Goal: Feedback & Contribution: Contribute content

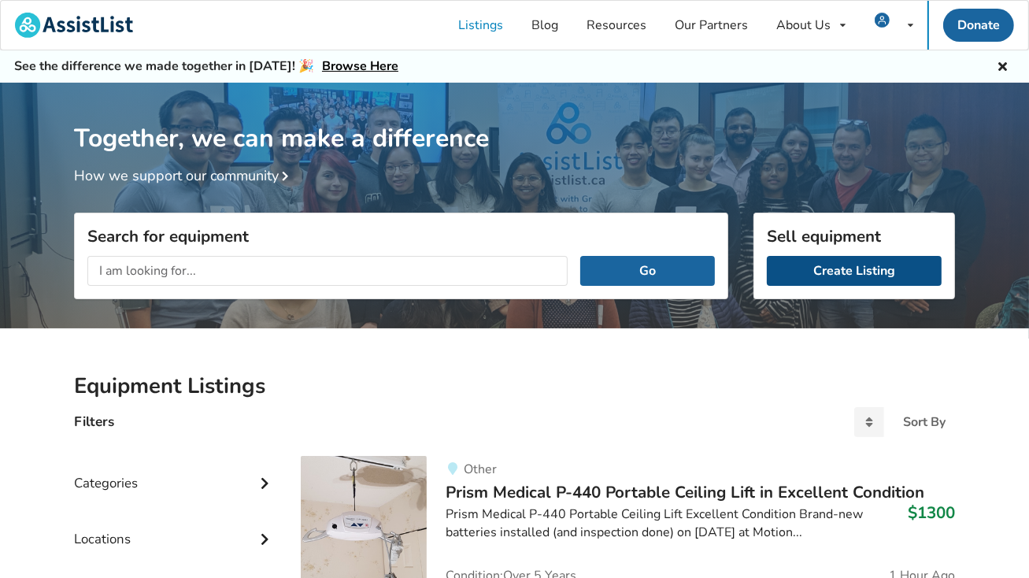
click at [847, 278] on link "Create Listing" at bounding box center [854, 271] width 175 height 30
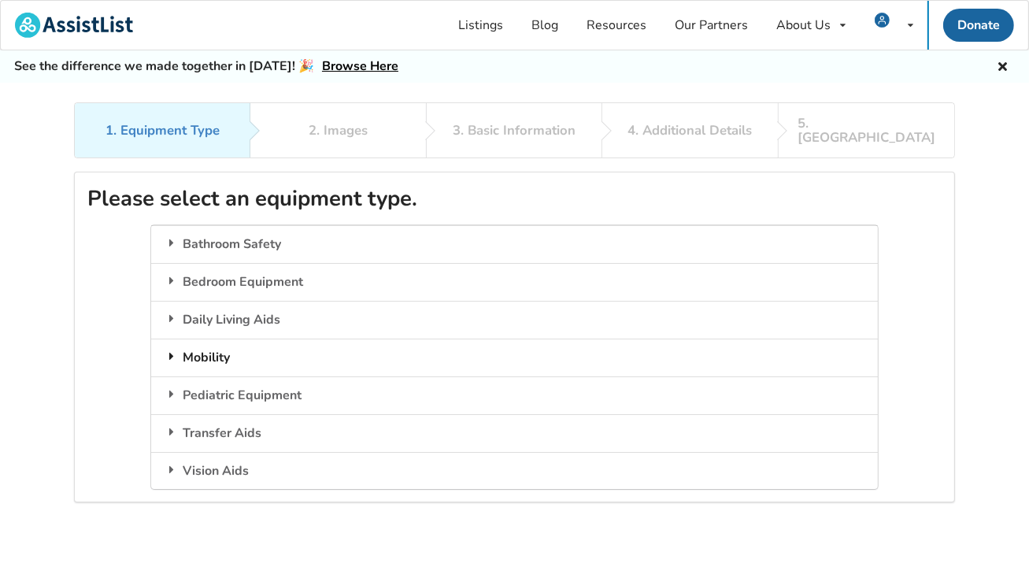
click at [217, 339] on div "Mobility" at bounding box center [514, 358] width 726 height 38
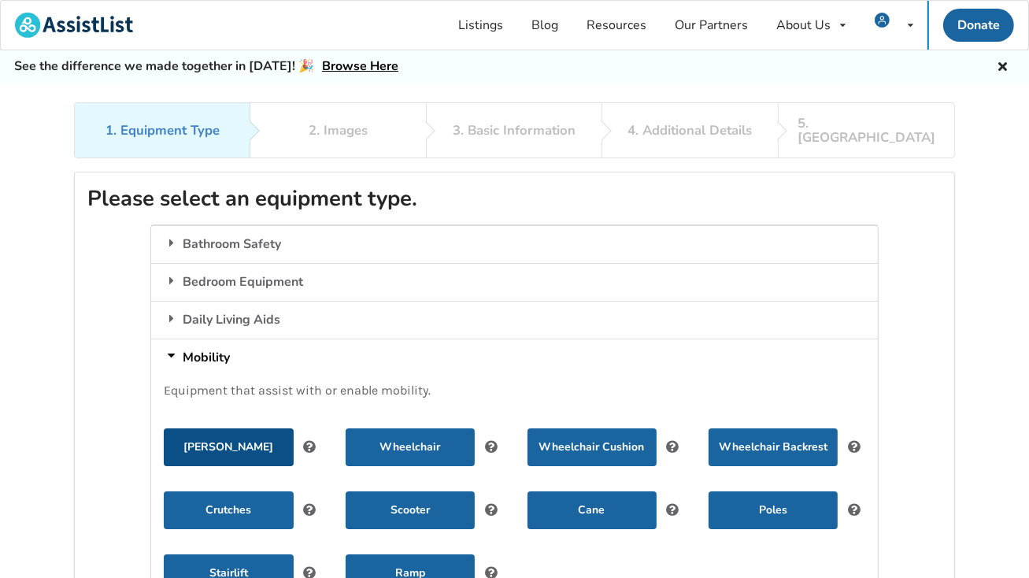
click at [234, 429] on button "[PERSON_NAME]" at bounding box center [228, 447] width 129 height 38
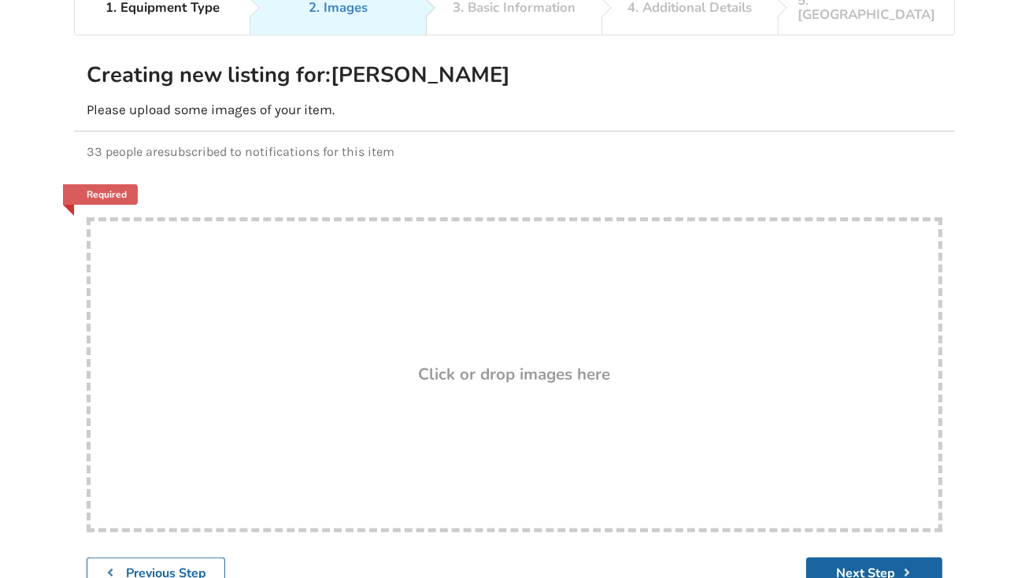
scroll to position [221, 0]
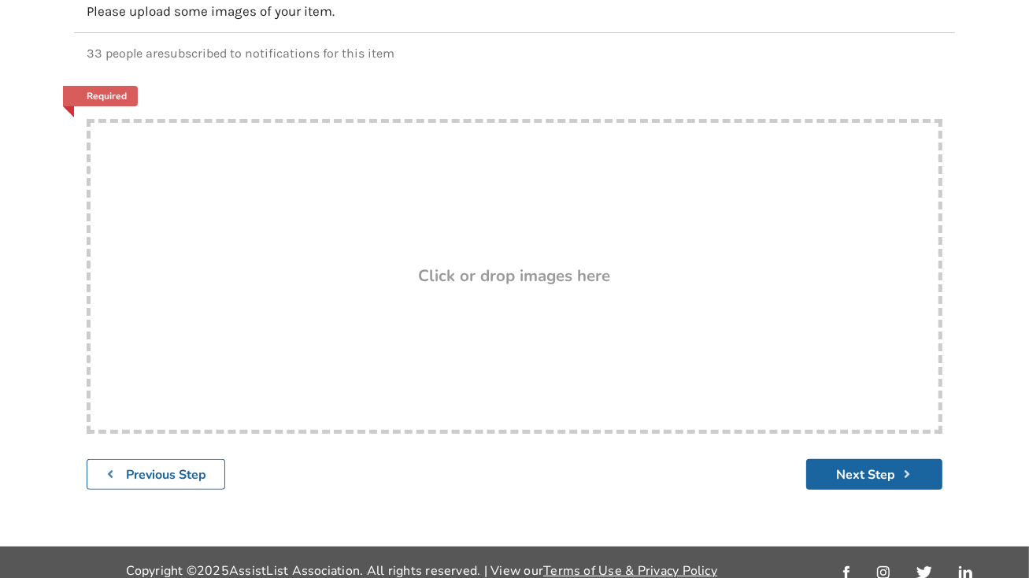
click at [532, 265] on h3 "Click or drop images here" at bounding box center [515, 275] width 192 height 20
type input "C:\fakepath\[PERSON_NAME] 1.jpg"
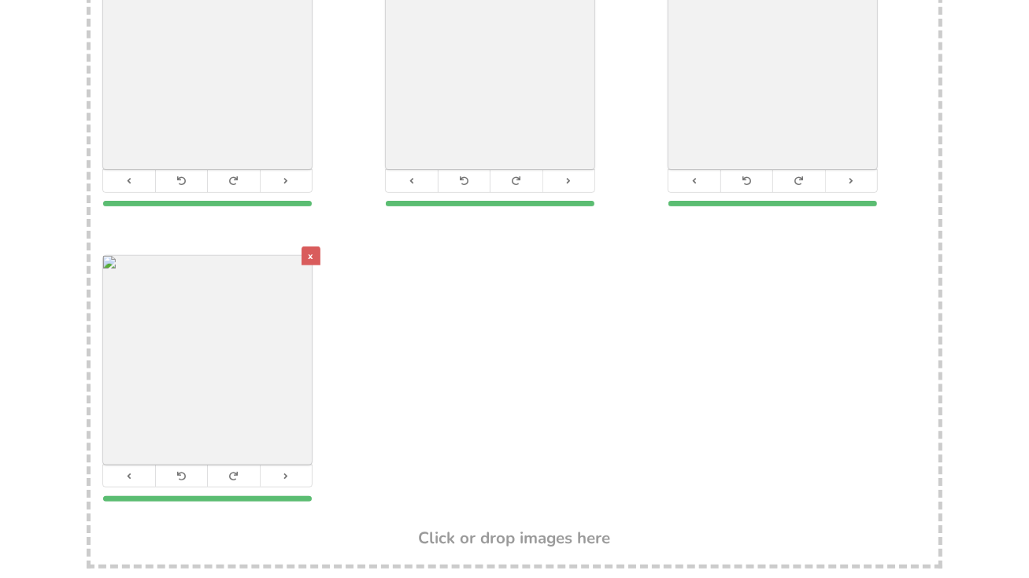
scroll to position [539, 0]
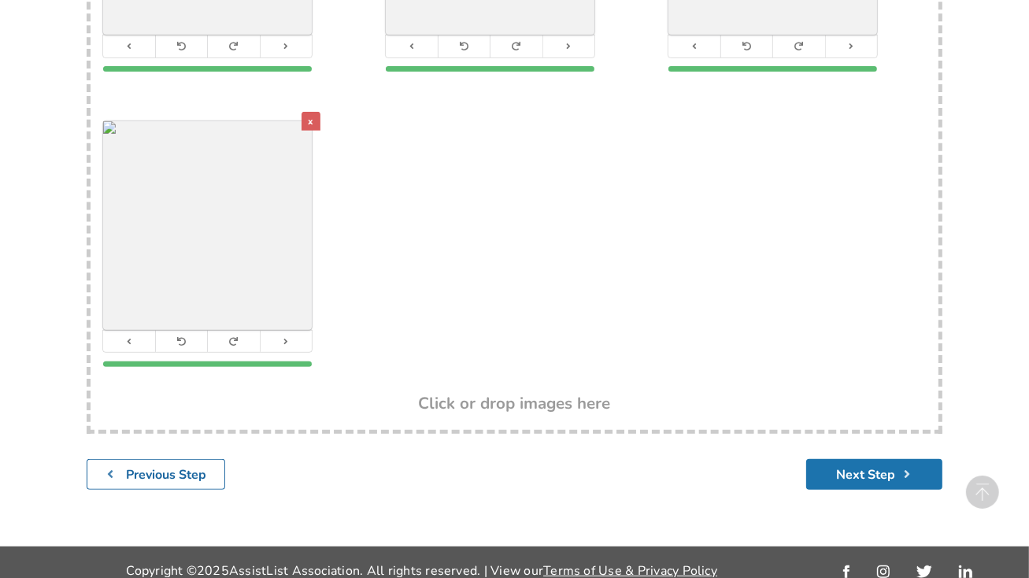
click at [843, 459] on button "Next Step" at bounding box center [874, 474] width 136 height 31
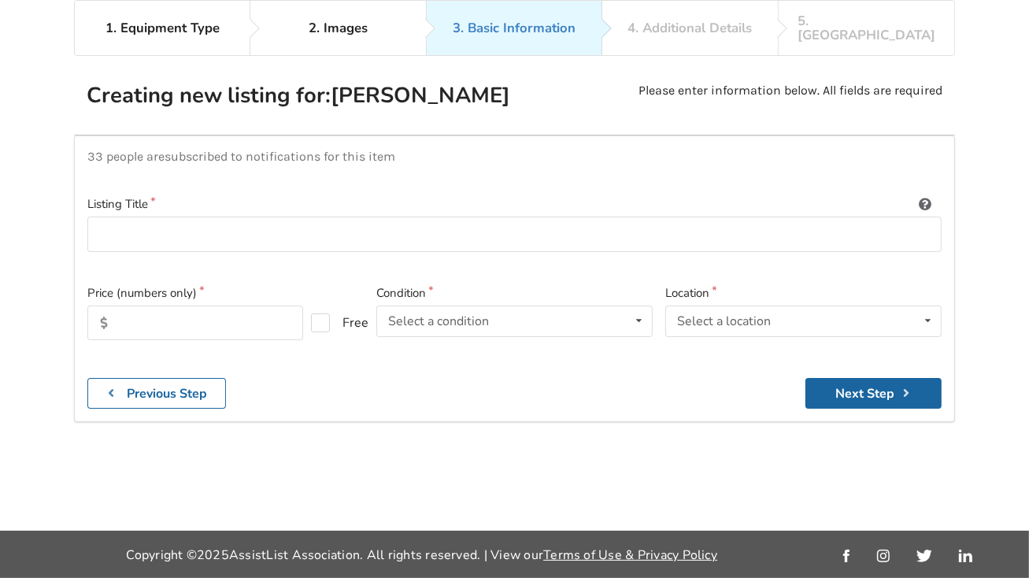
scroll to position [102, 0]
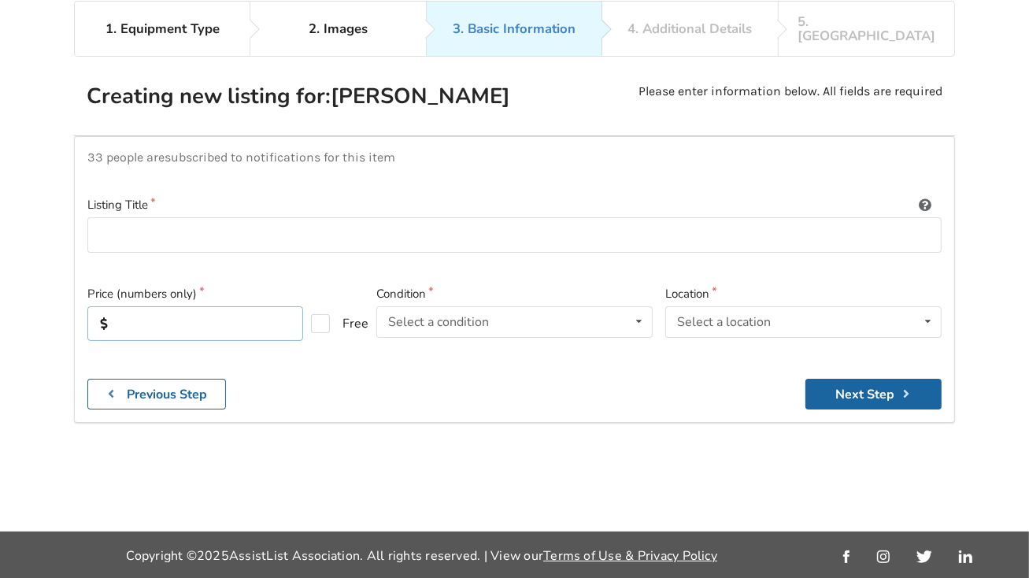
click at [169, 309] on input "text" at bounding box center [195, 323] width 216 height 35
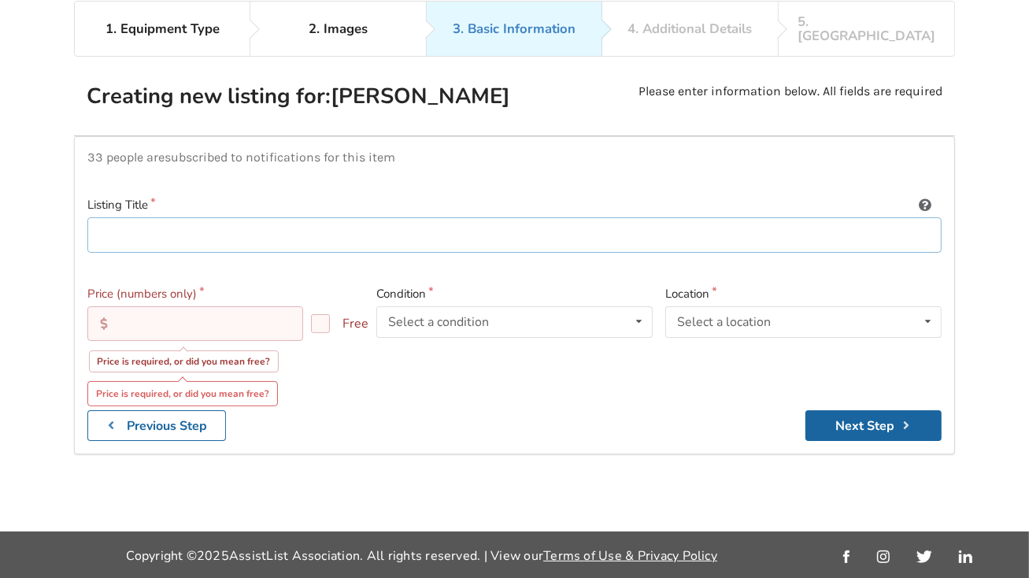
click at [154, 224] on input at bounding box center [514, 234] width 854 height 35
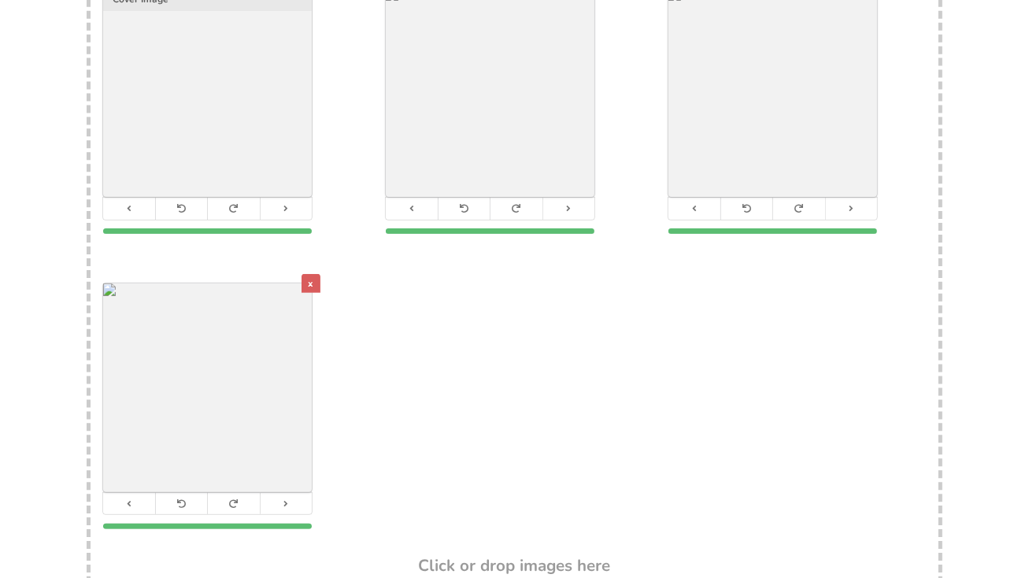
scroll to position [224, 0]
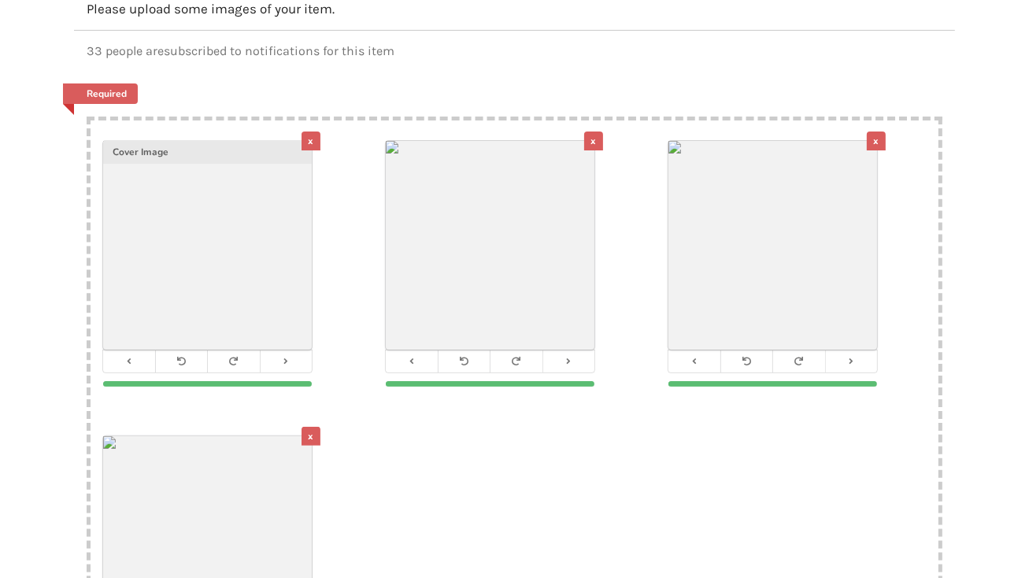
click at [791, 235] on img at bounding box center [773, 245] width 209 height 209
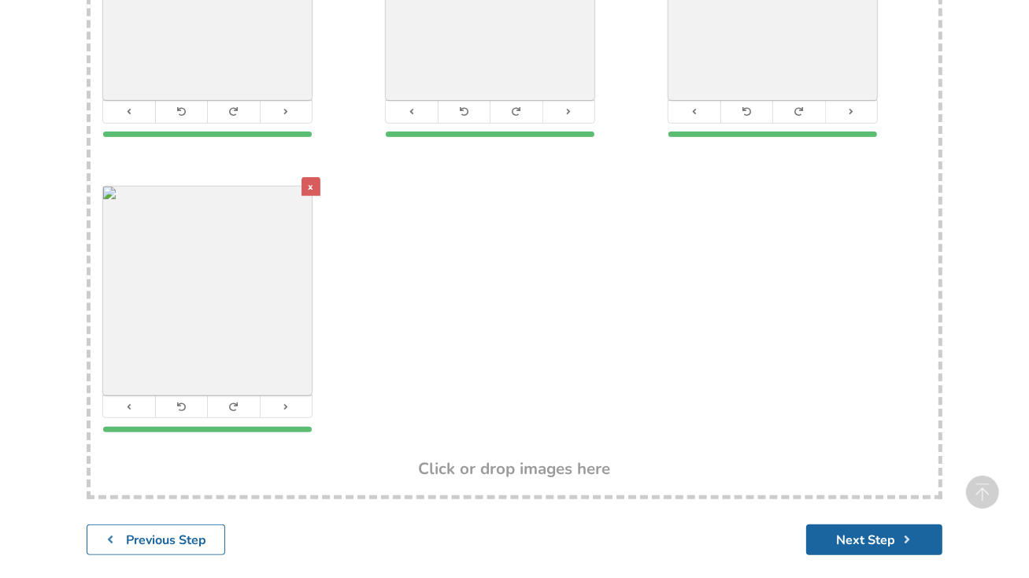
scroll to position [539, 0]
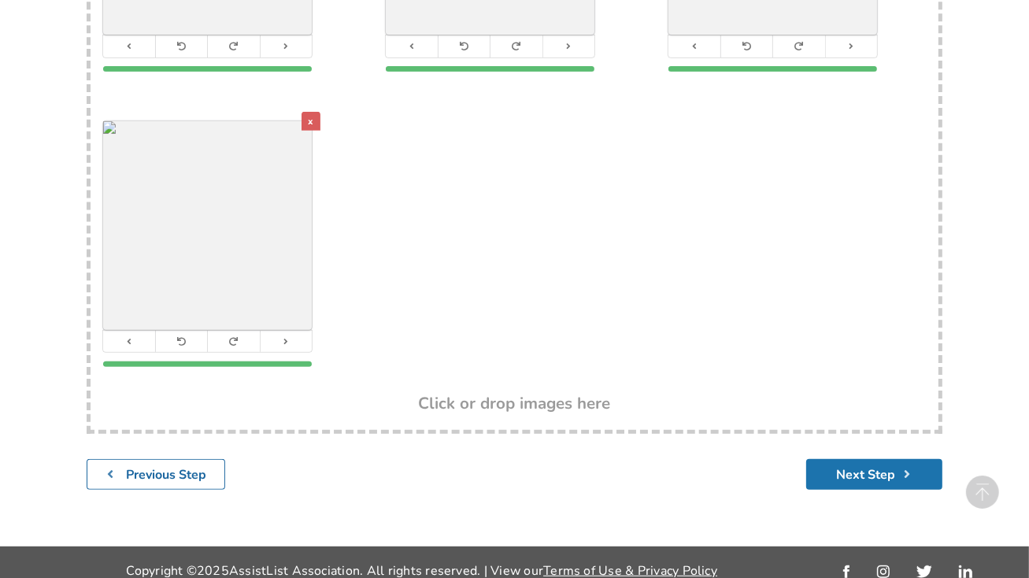
click at [866, 461] on button "Next Step" at bounding box center [874, 474] width 136 height 31
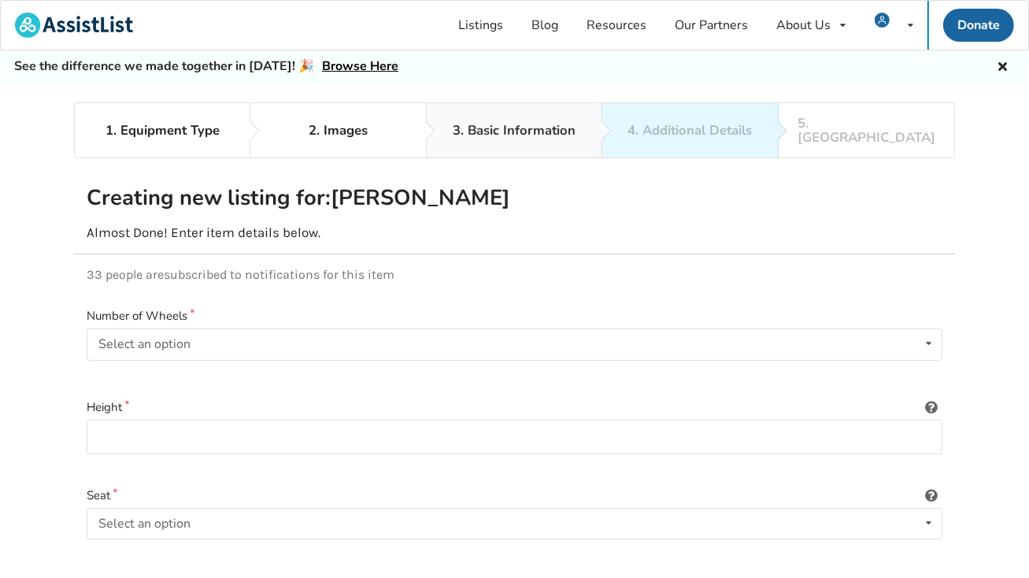
click at [507, 129] on div "3. Basic Information" at bounding box center [514, 131] width 123 height 14
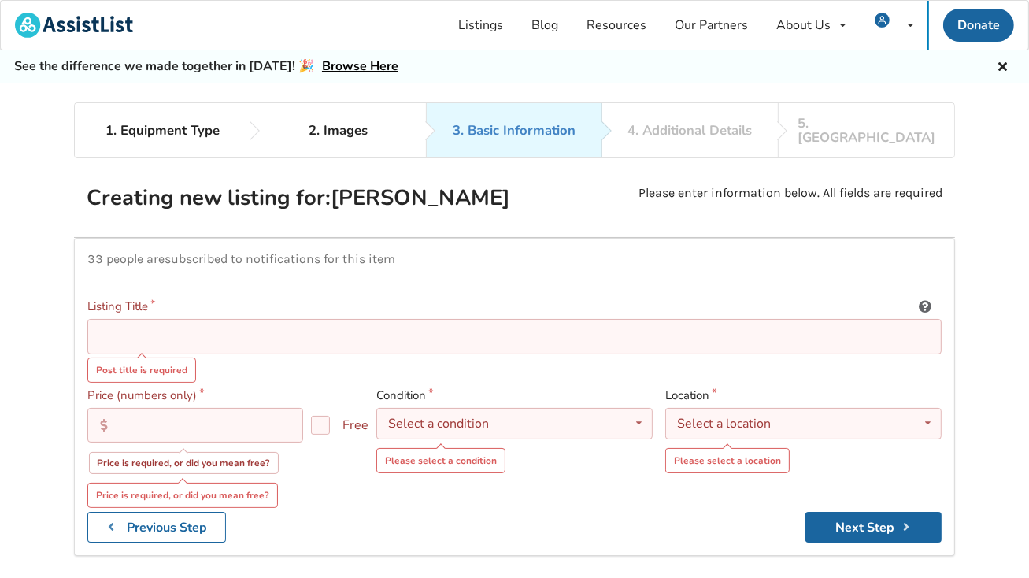
click at [158, 324] on input at bounding box center [514, 336] width 854 height 35
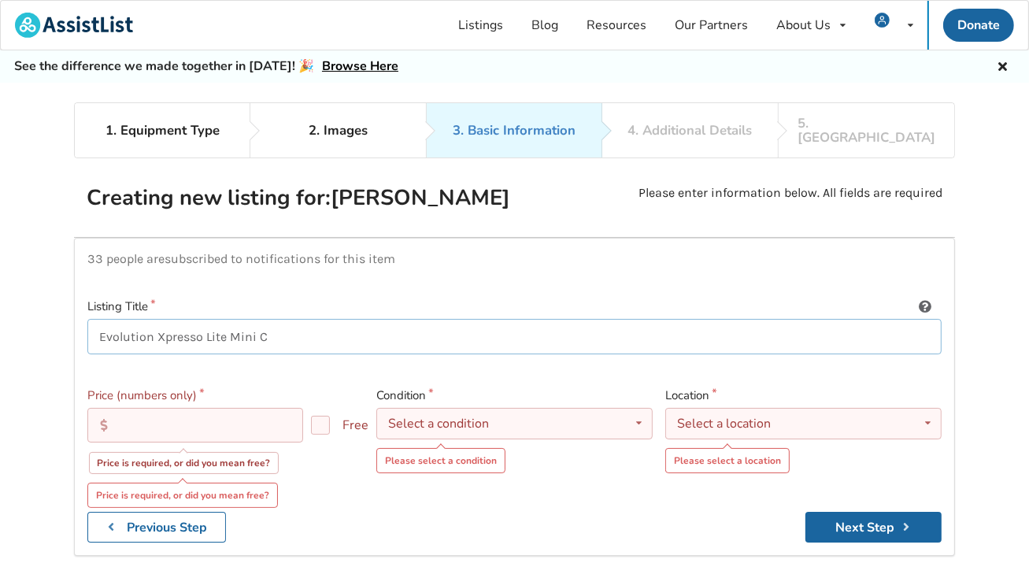
type input "Evolution Xpresso Lite Mini C"
click at [211, 408] on input "text" at bounding box center [195, 425] width 216 height 35
type input "400"
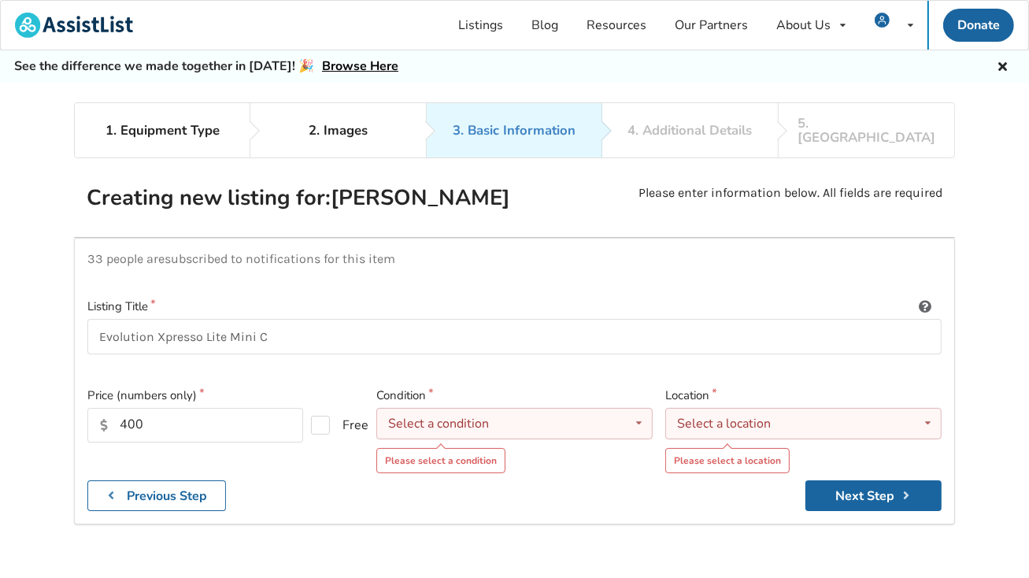
click at [535, 408] on div "Select a condition Brand New Less Than 1 Year 1 To 2 Years 3 To 5 Years Over 5 …" at bounding box center [514, 424] width 276 height 32
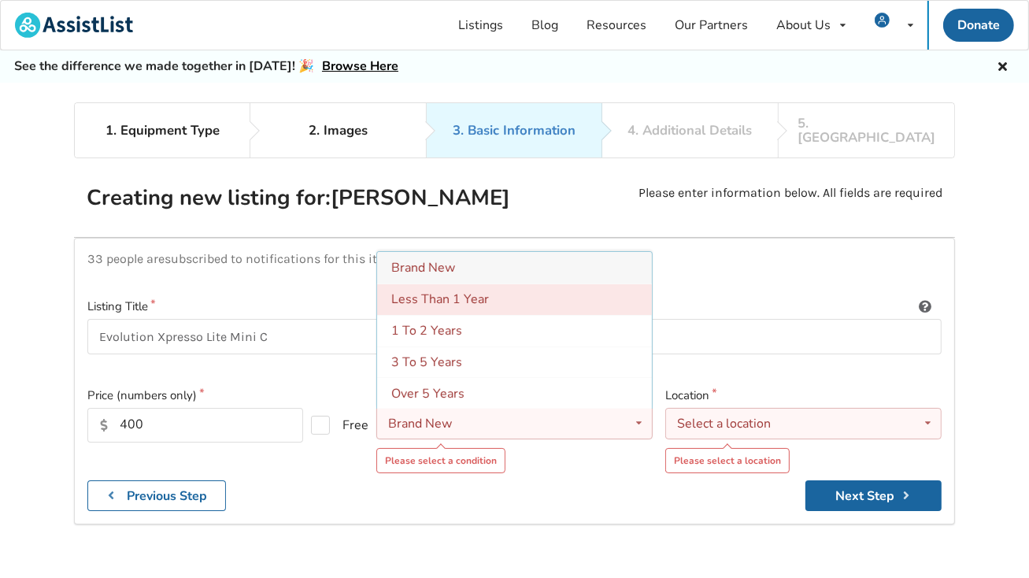
click at [473, 291] on span "Less Than 1 Year" at bounding box center [440, 299] width 98 height 17
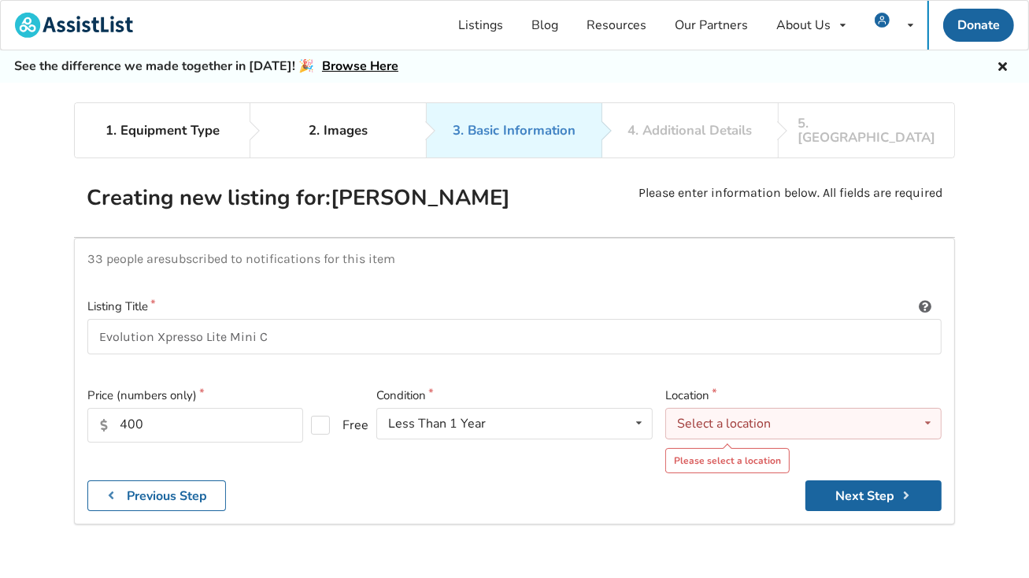
click at [788, 408] on div "Select a location [GEOGRAPHIC_DATA] [GEOGRAPHIC_DATA] [GEOGRAPHIC_DATA] [GEOGRA…" at bounding box center [803, 424] width 276 height 32
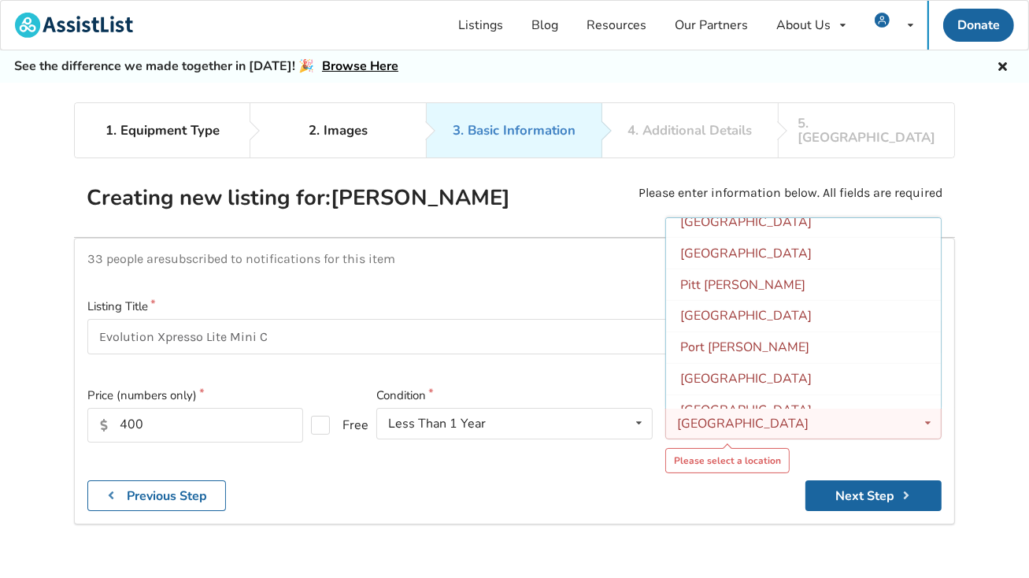
scroll to position [465, 0]
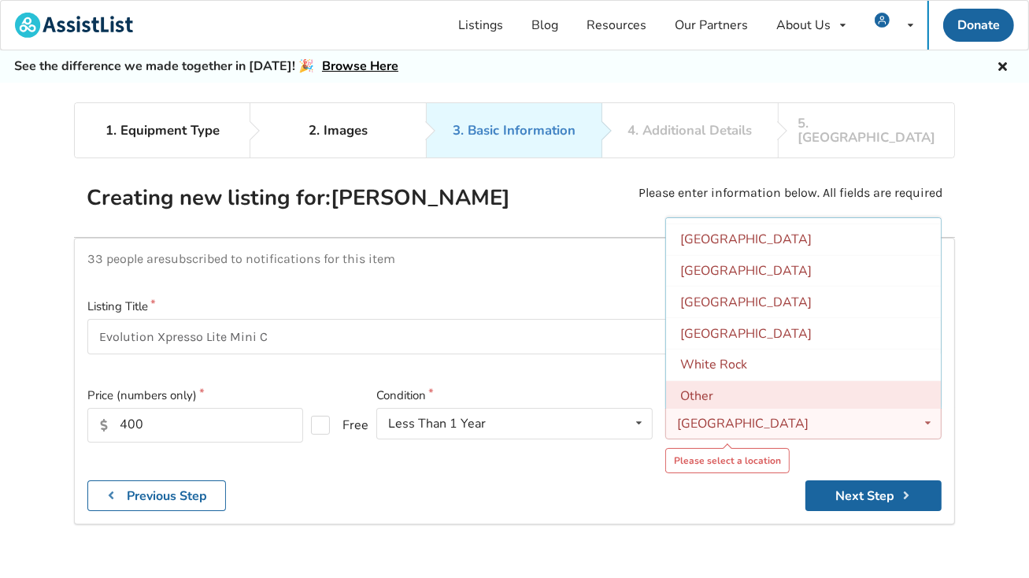
click at [717, 380] on div "Other" at bounding box center [803, 396] width 275 height 32
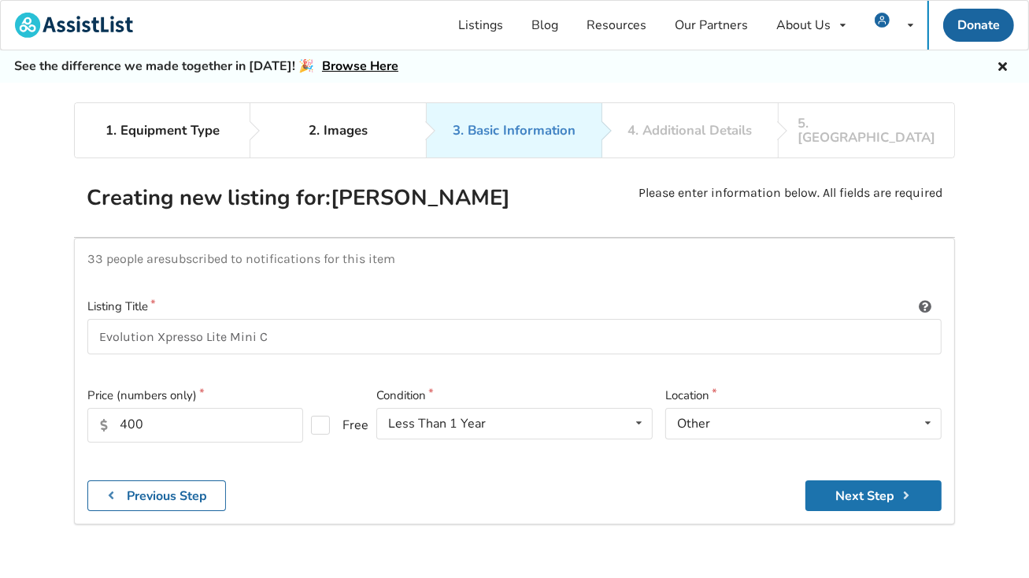
click at [874, 480] on button "Next Step" at bounding box center [874, 495] width 136 height 31
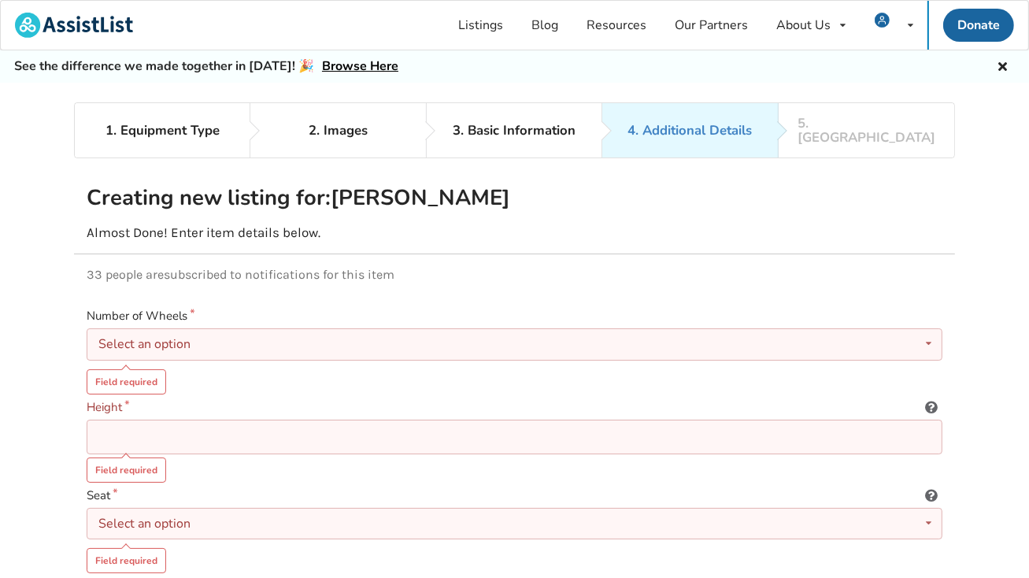
click at [186, 338] on div "Select an option" at bounding box center [144, 344] width 92 height 13
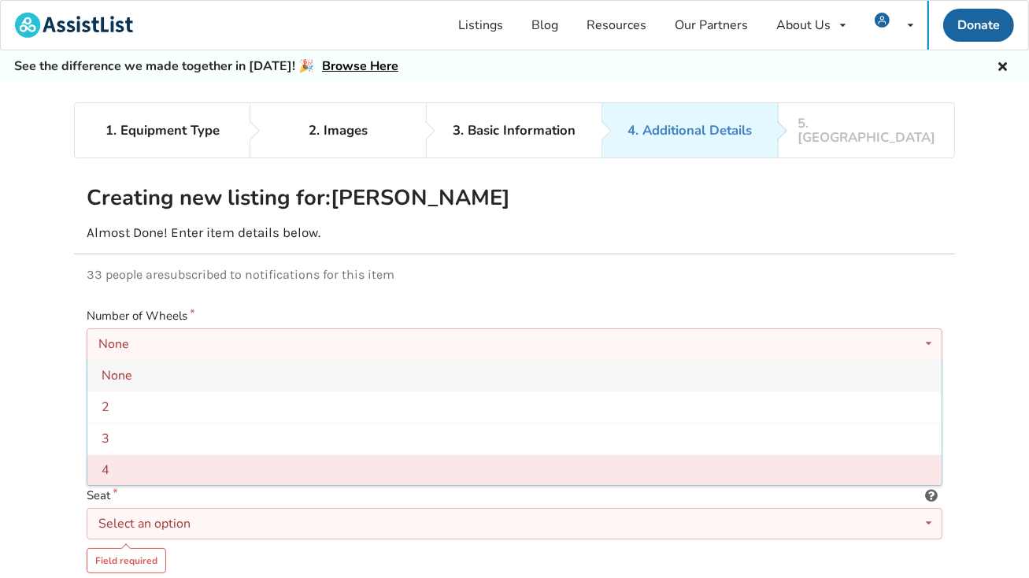
click at [137, 454] on div "4" at bounding box center [514, 470] width 854 height 32
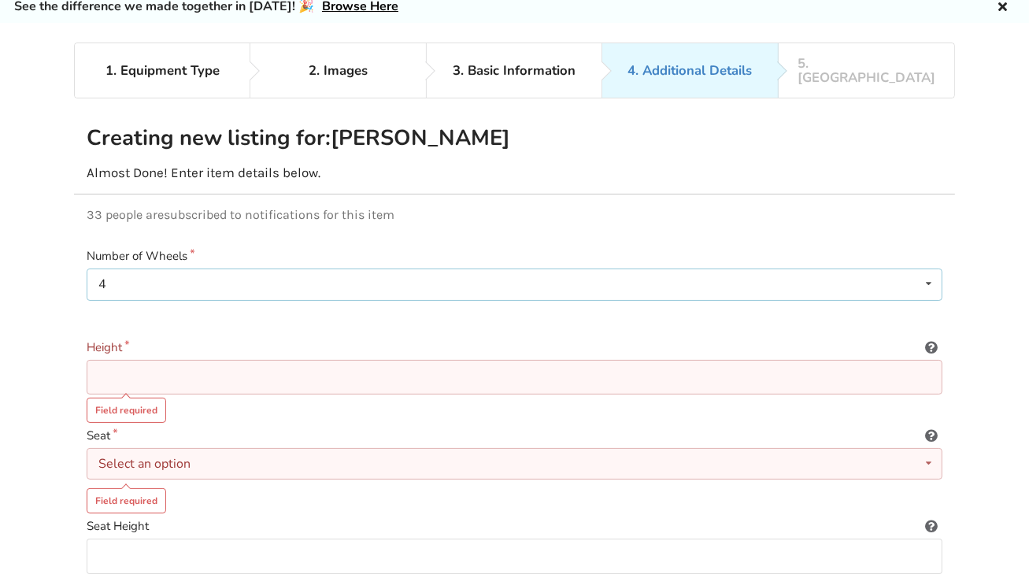
scroll to position [158, 0]
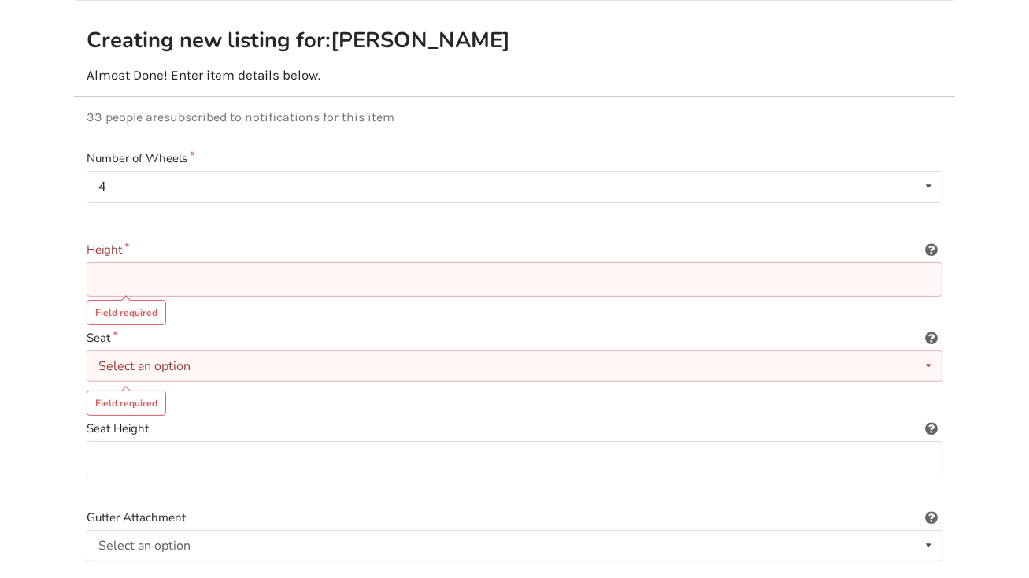
click at [141, 262] on input at bounding box center [515, 279] width 856 height 35
click at [934, 241] on icon at bounding box center [932, 247] width 15 height 13
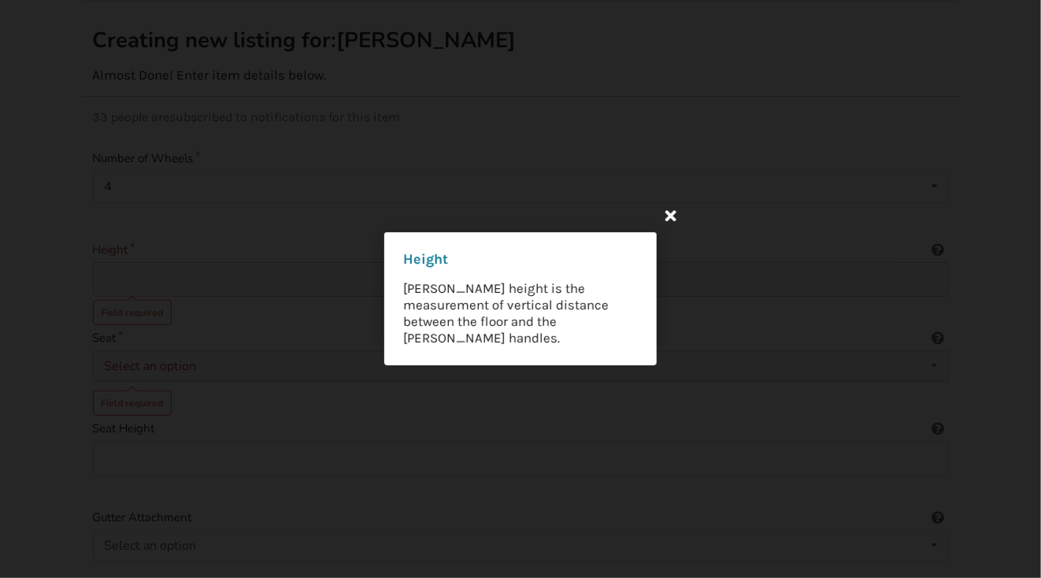
click at [671, 217] on icon at bounding box center [671, 215] width 28 height 28
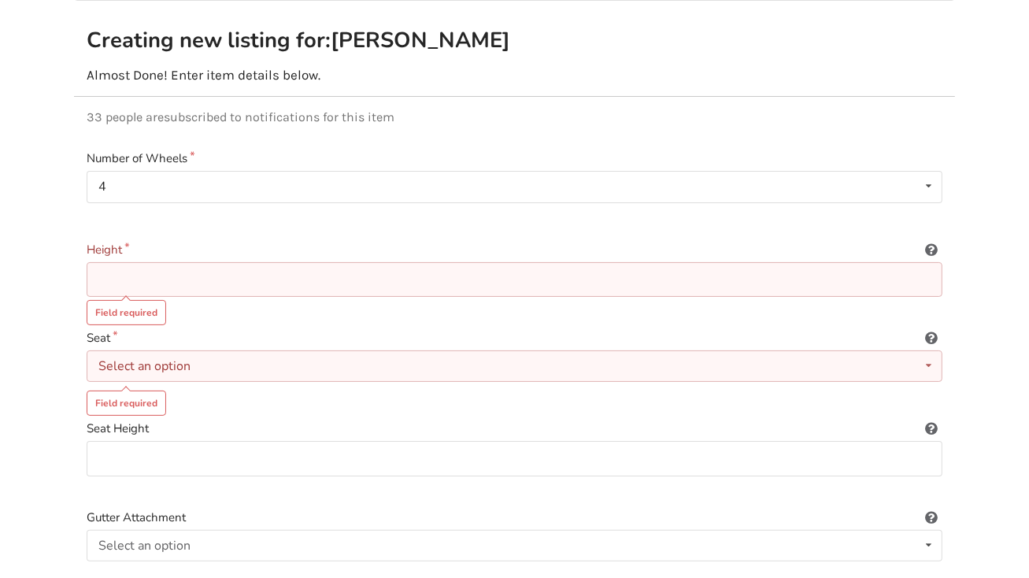
click at [157, 262] on input at bounding box center [515, 279] width 856 height 35
click at [931, 329] on icon at bounding box center [932, 335] width 15 height 13
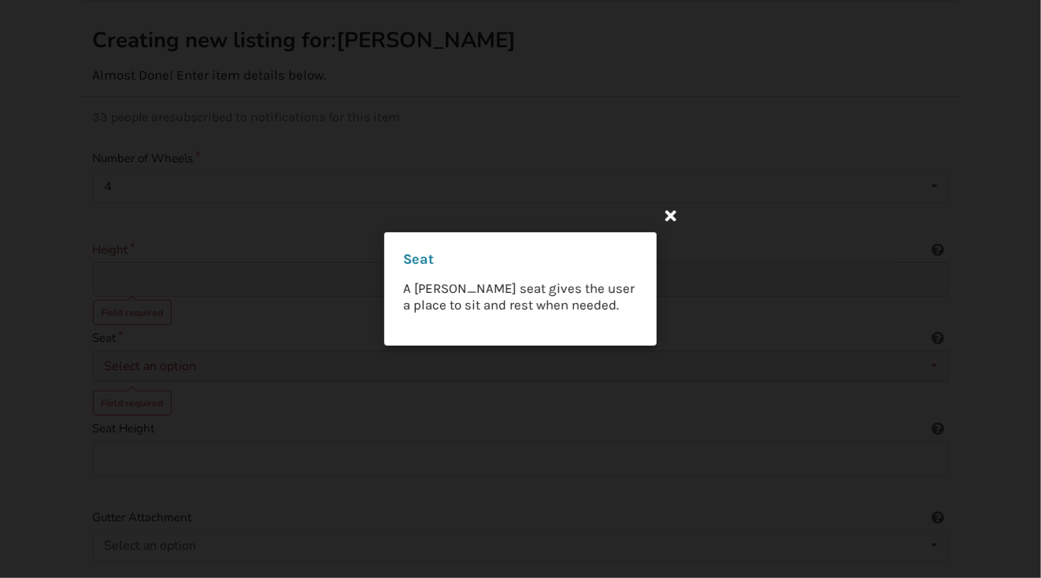
click at [672, 216] on icon at bounding box center [671, 215] width 28 height 28
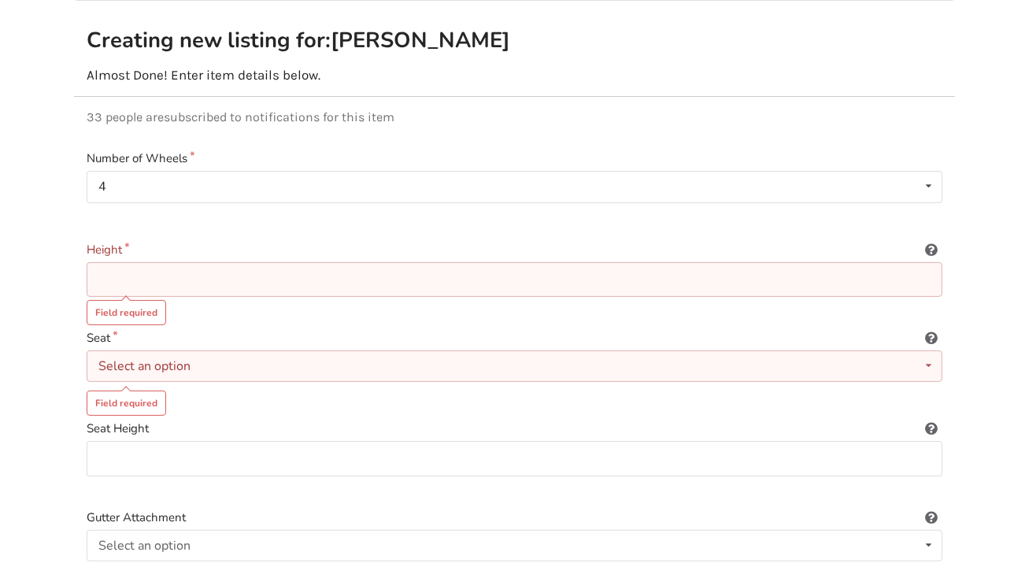
click at [926, 351] on icon at bounding box center [928, 365] width 23 height 29
click at [164, 350] on div "Included Included Not included" at bounding box center [515, 366] width 856 height 32
click at [122, 262] on input at bounding box center [515, 279] width 856 height 35
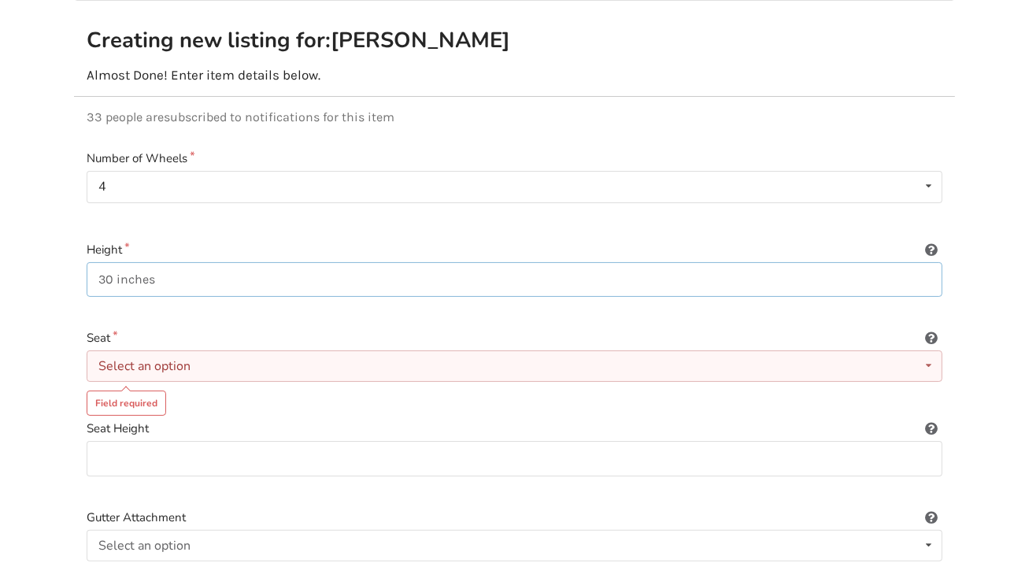
type input "30 inches"
click at [121, 443] on input at bounding box center [515, 458] width 856 height 35
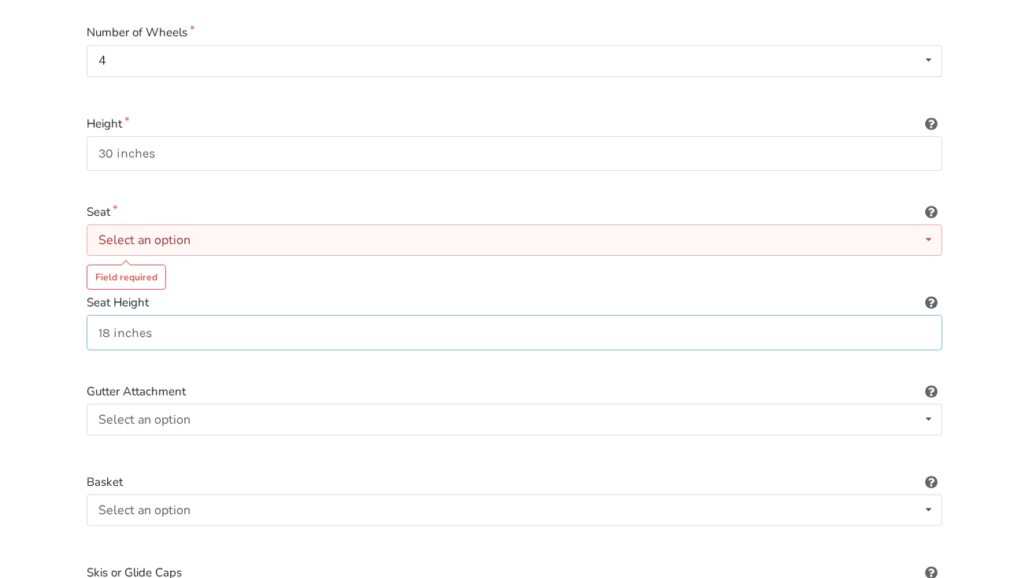
scroll to position [315, 0]
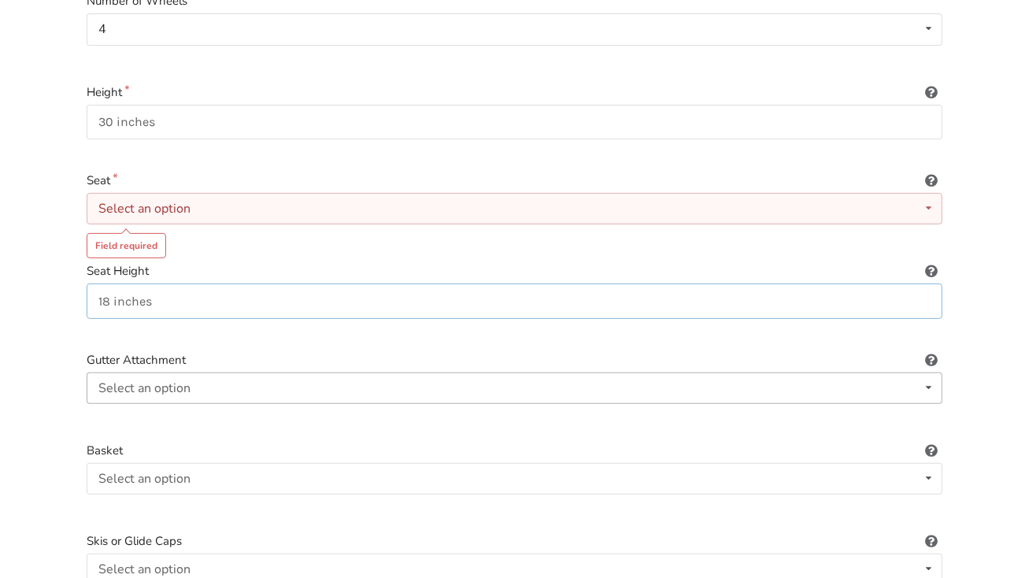
type input "18 inches"
click at [927, 373] on icon at bounding box center [928, 387] width 23 height 29
click at [936, 351] on icon at bounding box center [932, 357] width 15 height 13
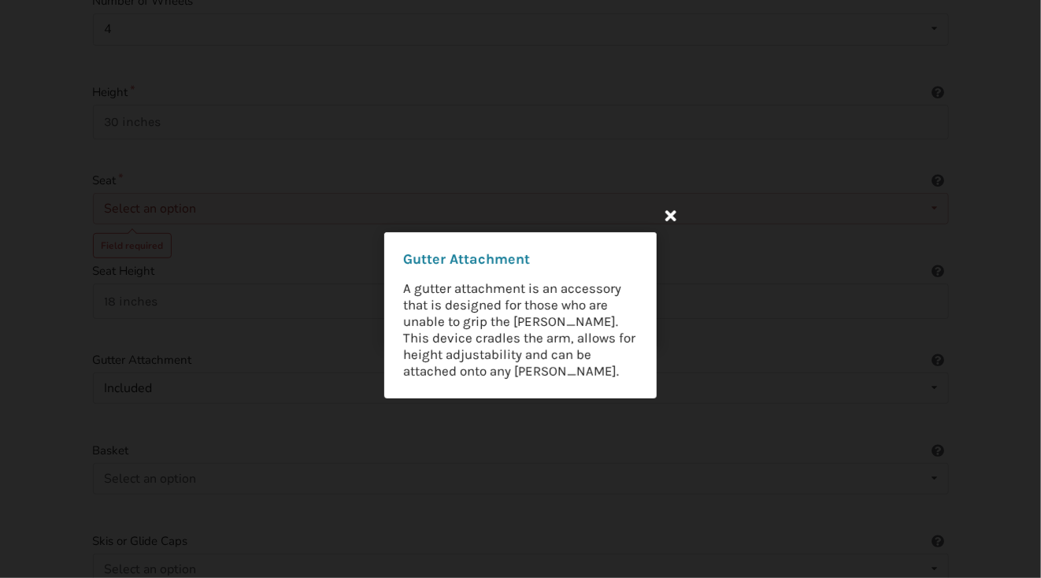
click at [673, 210] on icon at bounding box center [671, 215] width 28 height 28
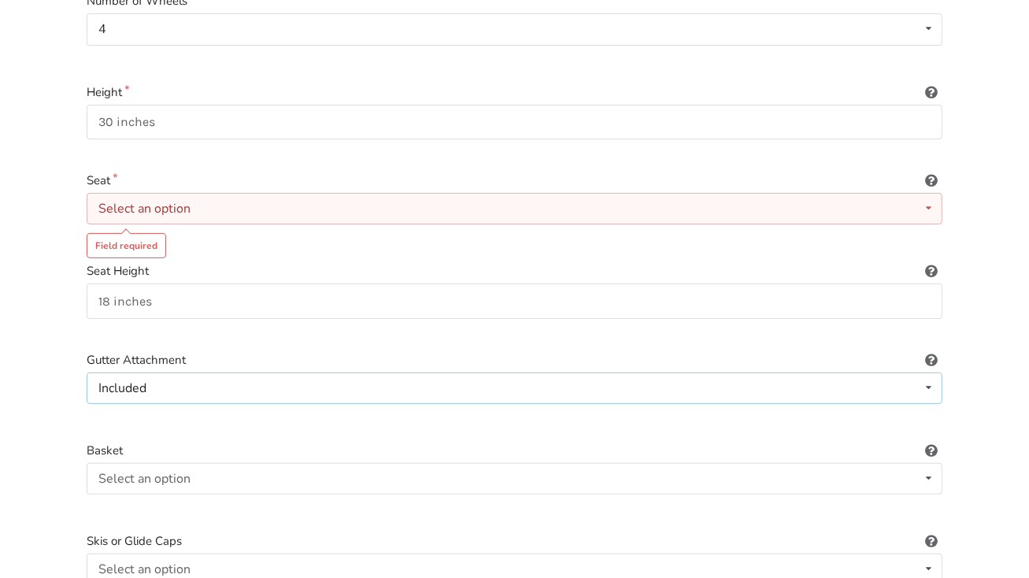
click at [936, 373] on icon at bounding box center [928, 387] width 23 height 29
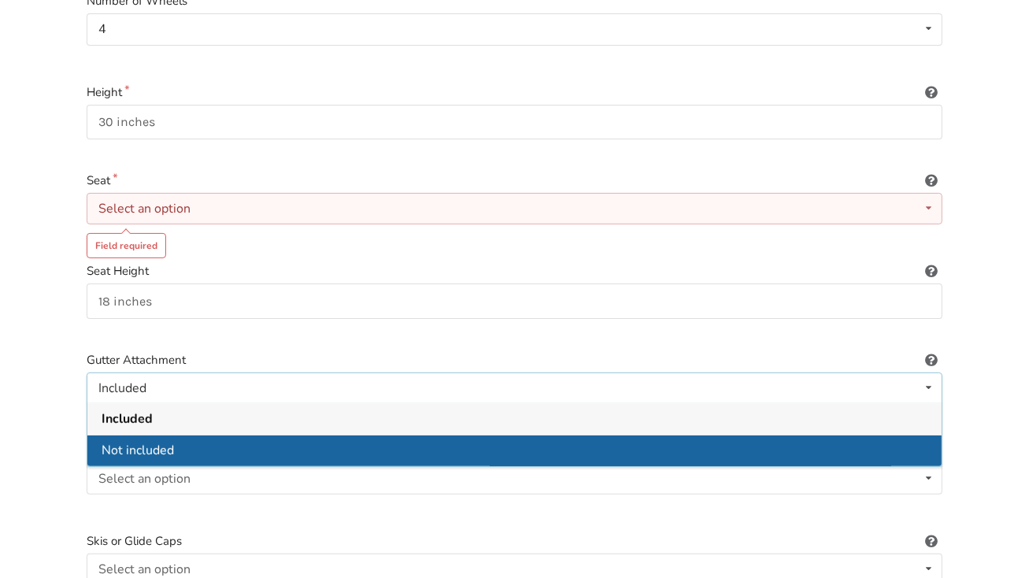
click at [169, 442] on span "Not included" at bounding box center [138, 450] width 72 height 17
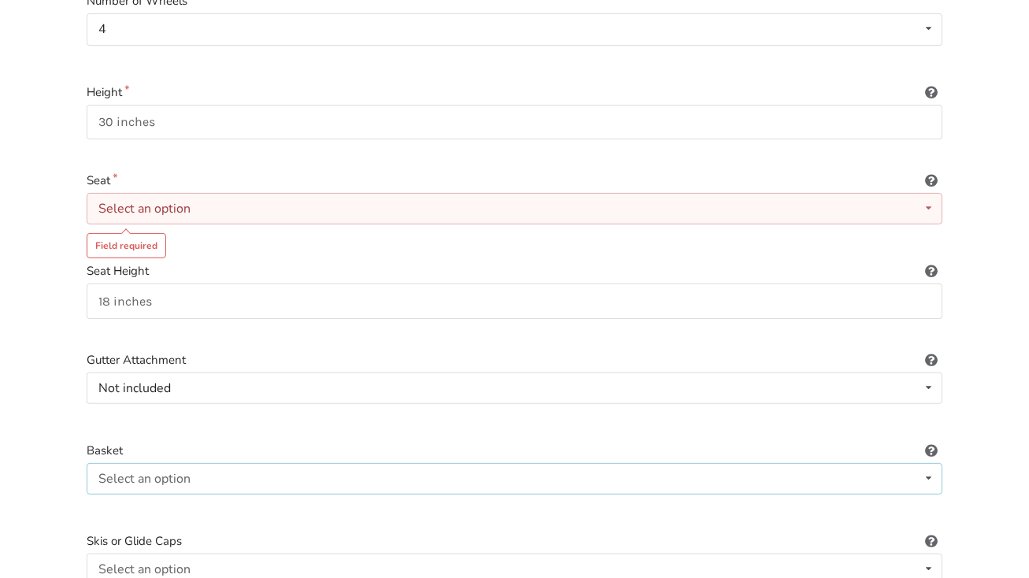
click at [929, 464] on icon at bounding box center [928, 478] width 23 height 29
click at [145, 502] on span "Included" at bounding box center [126, 510] width 48 height 17
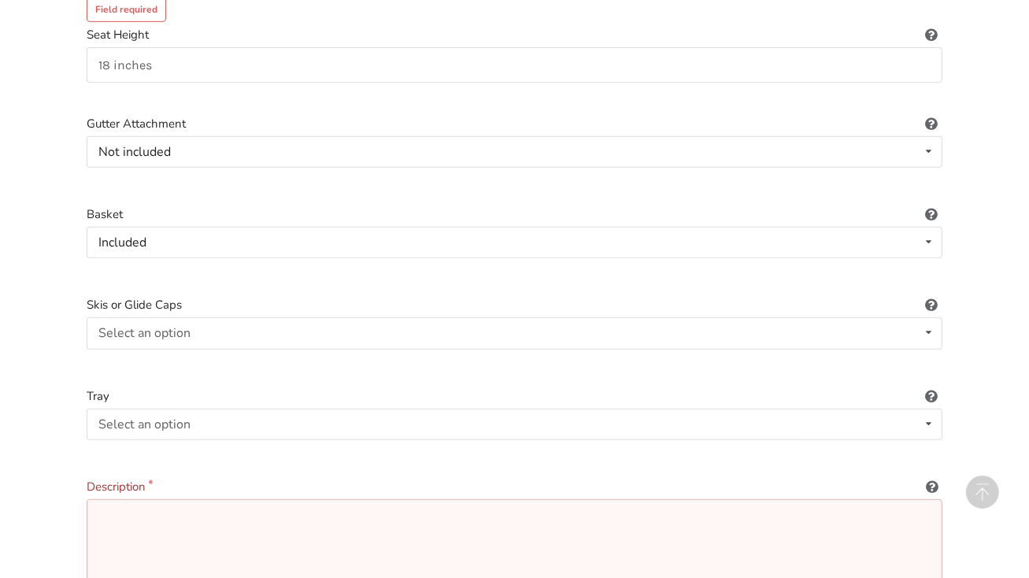
click at [929, 296] on icon at bounding box center [932, 302] width 15 height 13
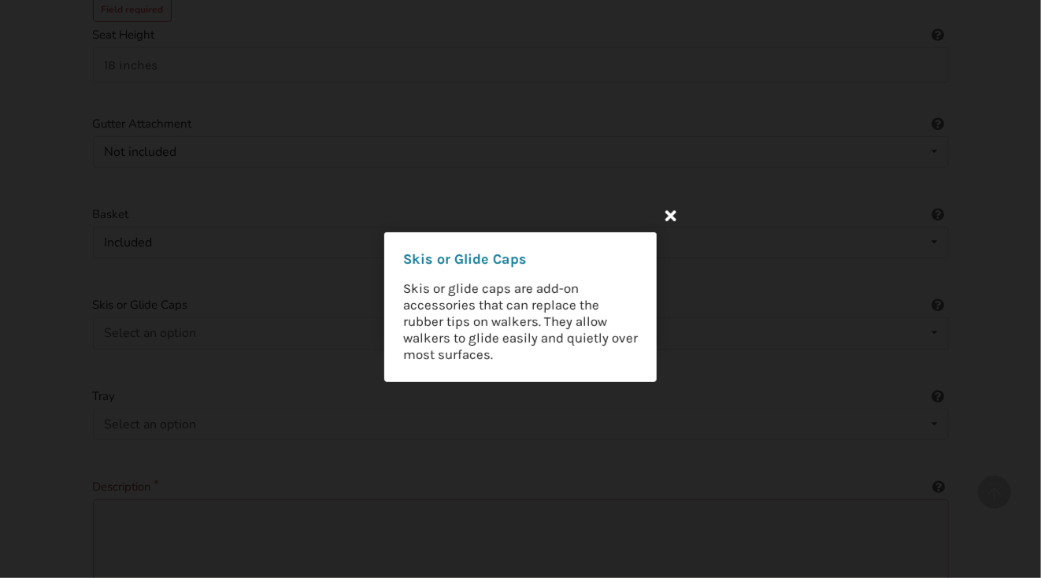
click at [671, 215] on icon at bounding box center [671, 215] width 28 height 28
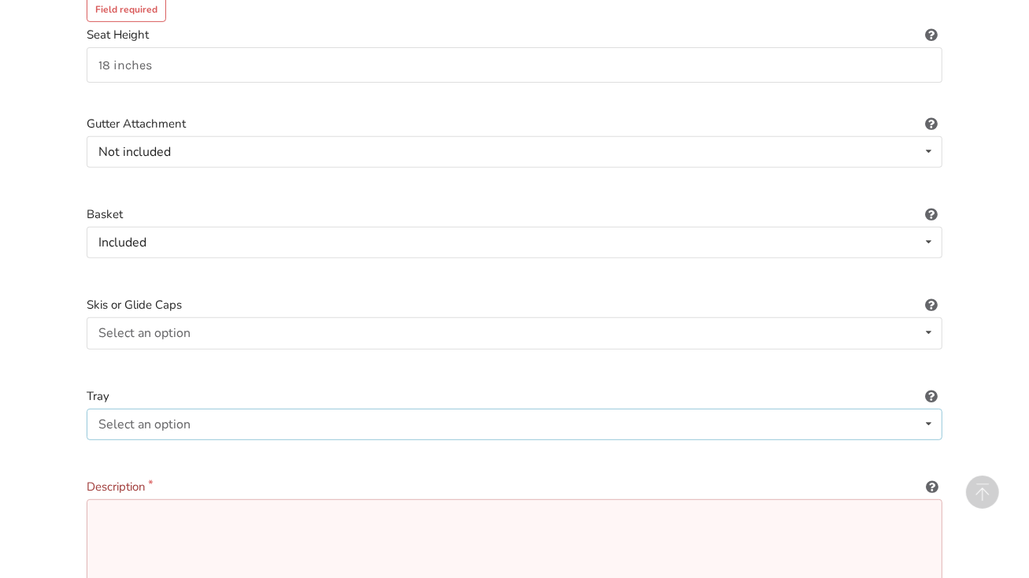
click at [928, 410] on icon at bounding box center [928, 424] width 23 height 29
click at [135, 447] on span "Included" at bounding box center [126, 455] width 48 height 17
click at [926, 413] on icon at bounding box center [928, 424] width 23 height 29
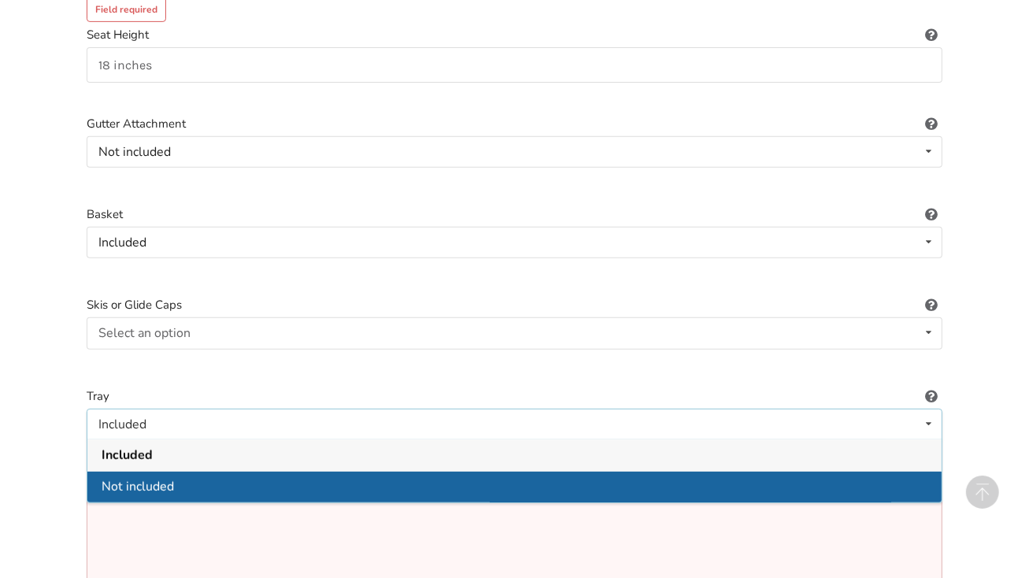
click at [175, 471] on div "Not included" at bounding box center [514, 487] width 854 height 32
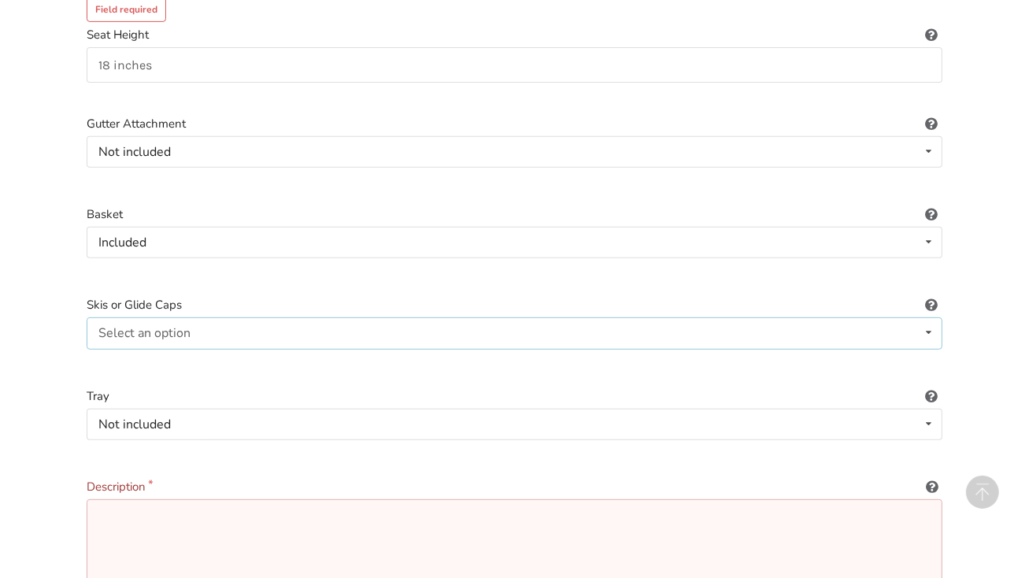
click at [921, 318] on icon at bounding box center [928, 332] width 23 height 29
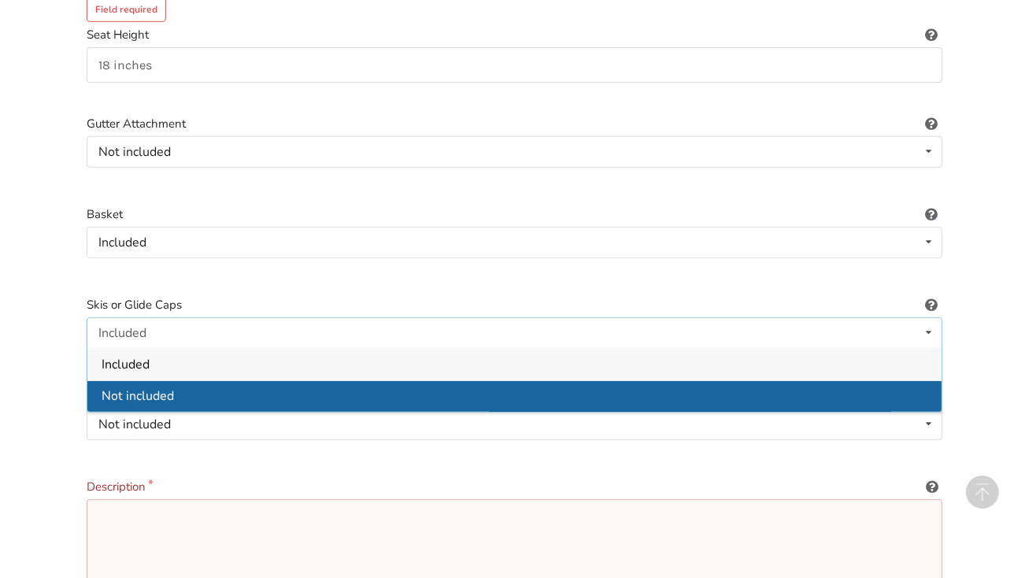
click at [167, 387] on span "Not included" at bounding box center [138, 395] width 72 height 17
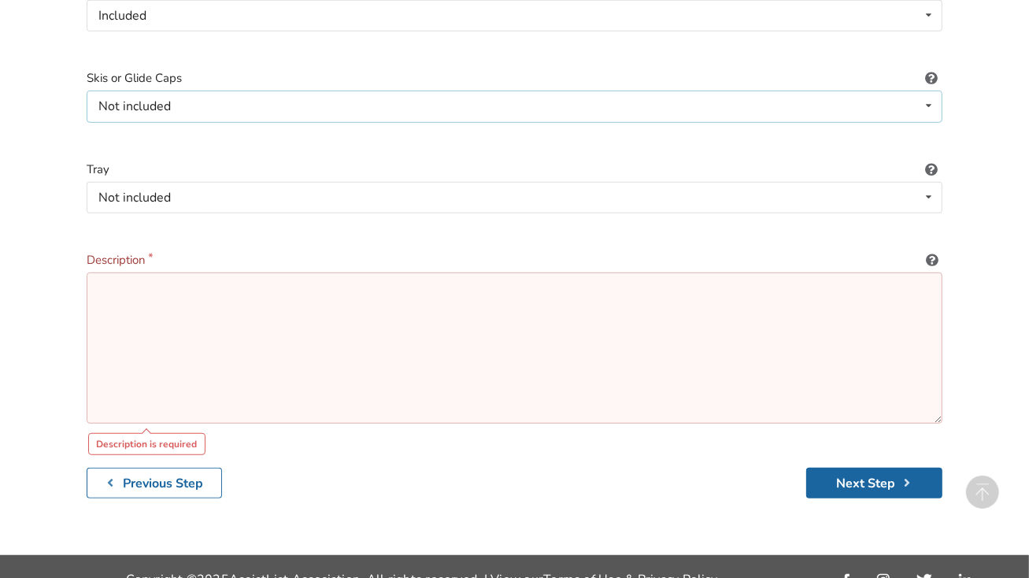
scroll to position [785, 0]
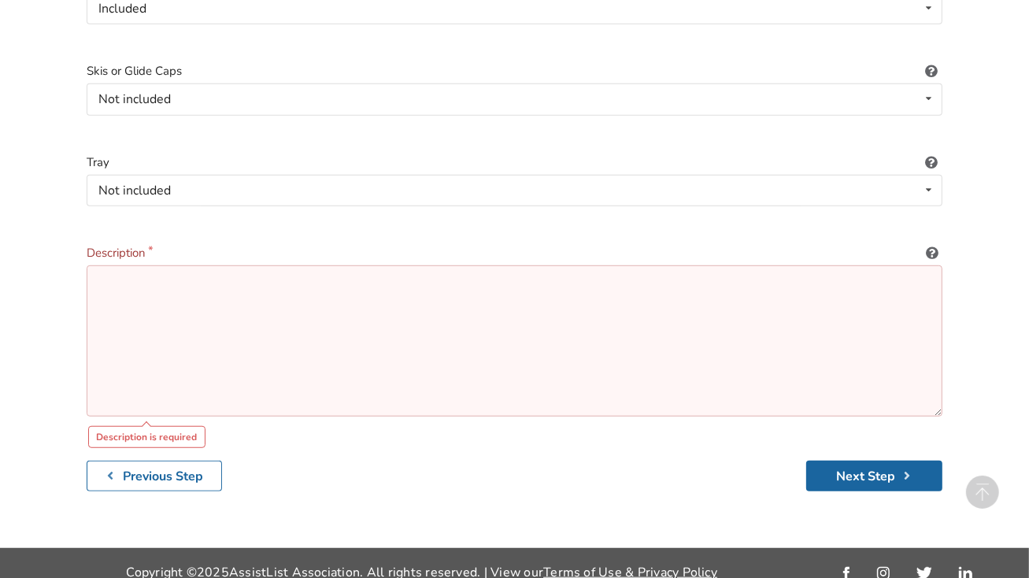
click at [214, 293] on textarea at bounding box center [515, 340] width 856 height 151
type textarea "e"
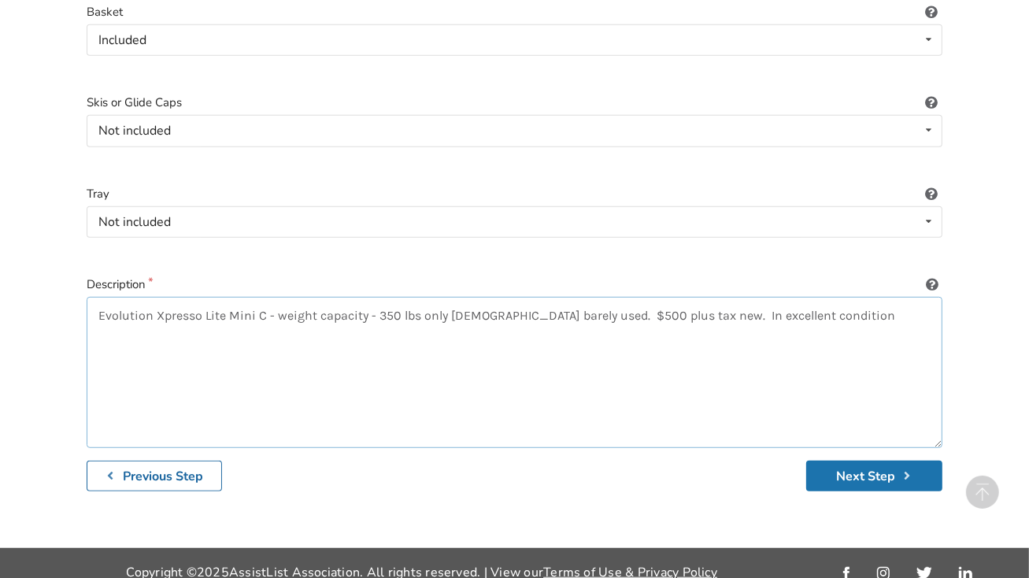
type textarea "Evolution Xpresso Lite Mini C - weight capacity - 350 lbs only [DEMOGRAPHIC_DAT…"
click at [838, 461] on button "Next Step" at bounding box center [874, 476] width 136 height 31
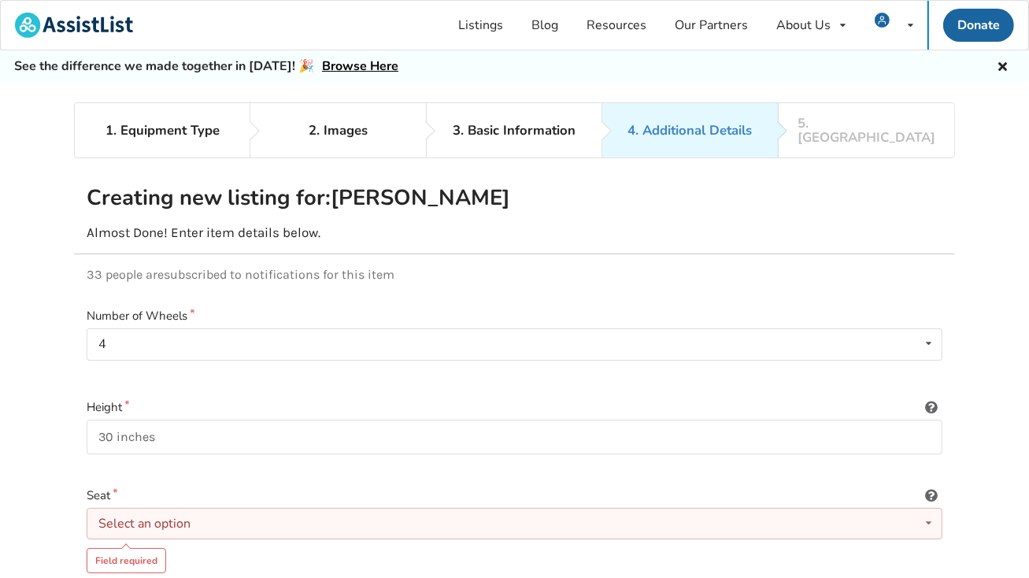
scroll to position [236, 0]
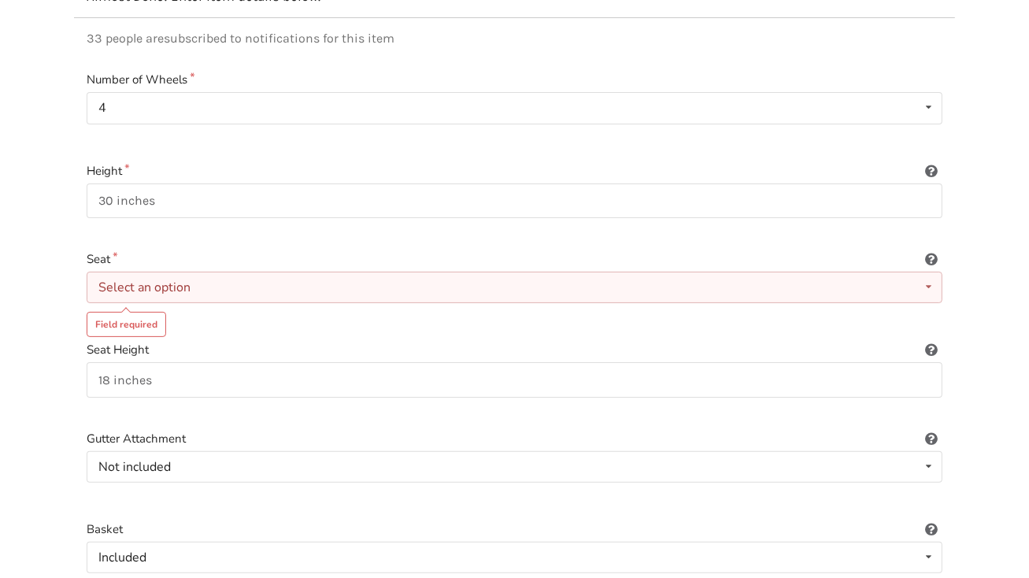
click at [932, 272] on icon at bounding box center [928, 286] width 23 height 29
click at [139, 281] on div "Included" at bounding box center [122, 287] width 48 height 13
click at [930, 272] on icon at bounding box center [928, 286] width 23 height 29
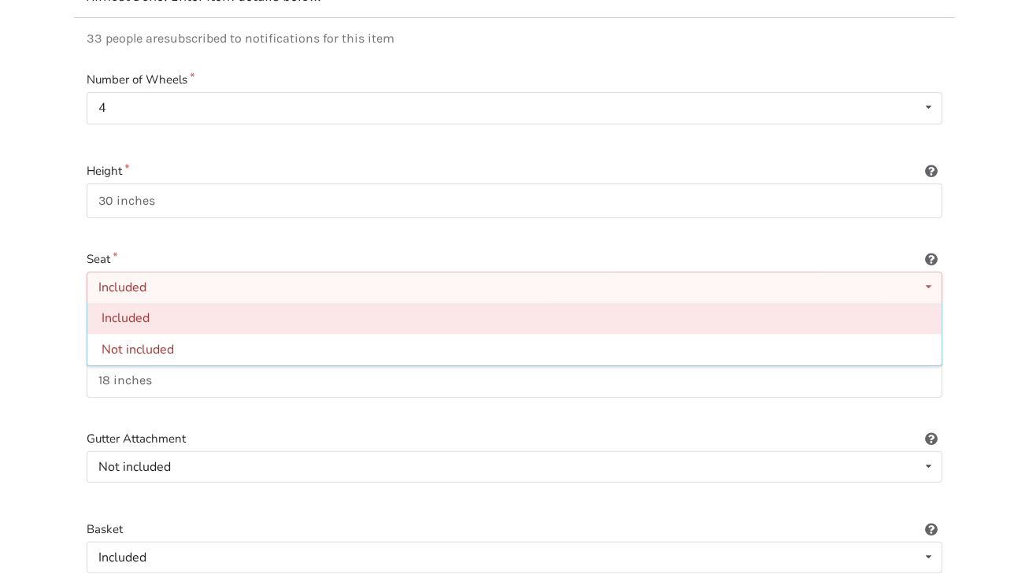
click at [131, 310] on span "Included" at bounding box center [126, 318] width 48 height 17
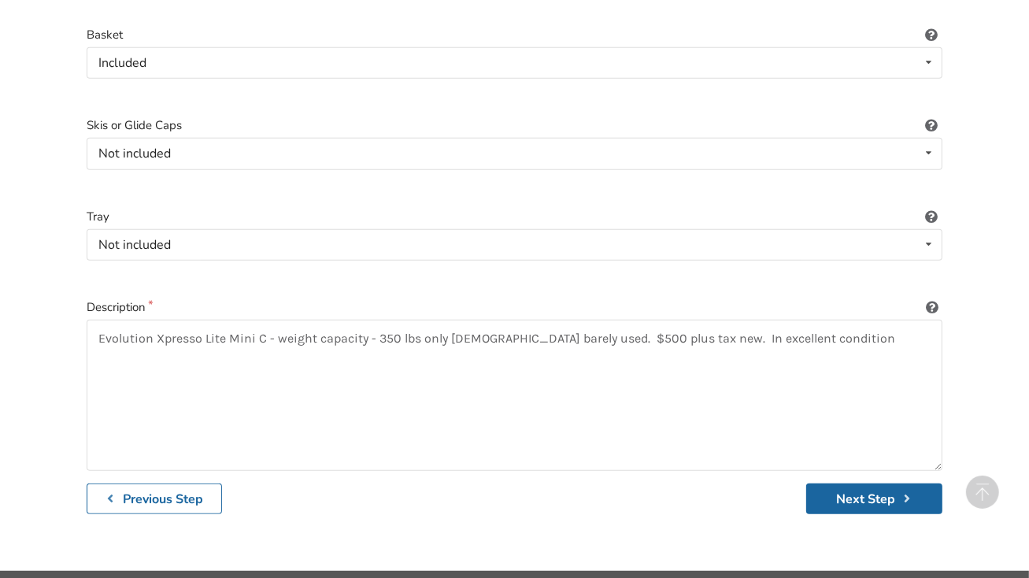
scroll to position [754, 0]
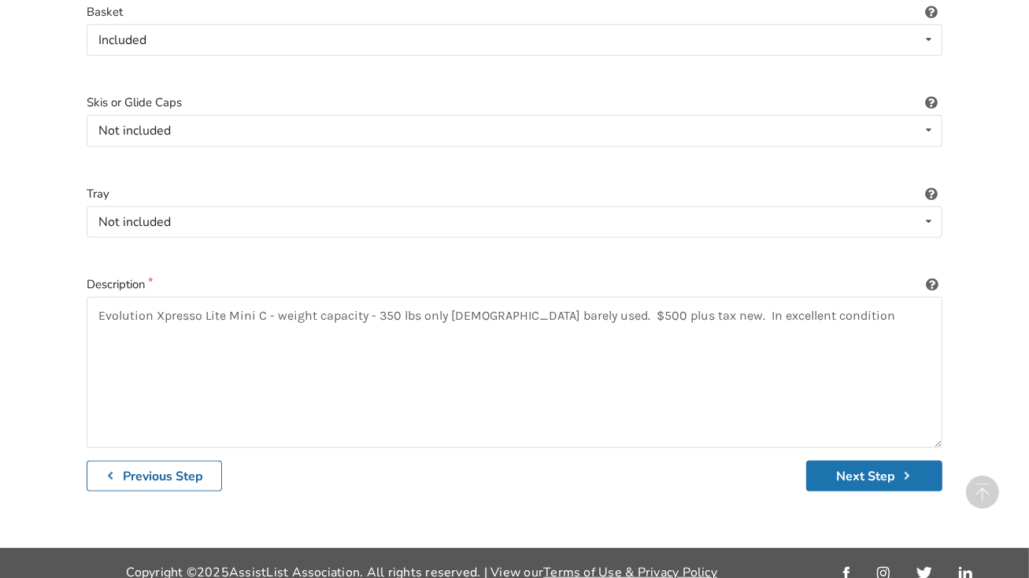
click at [873, 461] on button "Next Step" at bounding box center [874, 476] width 136 height 31
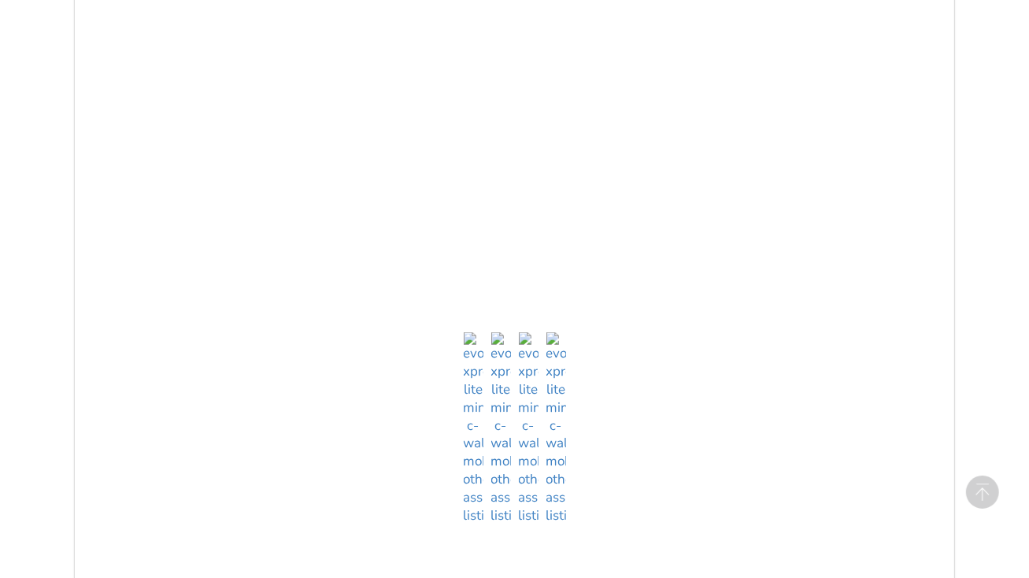
scroll to position [1305, 0]
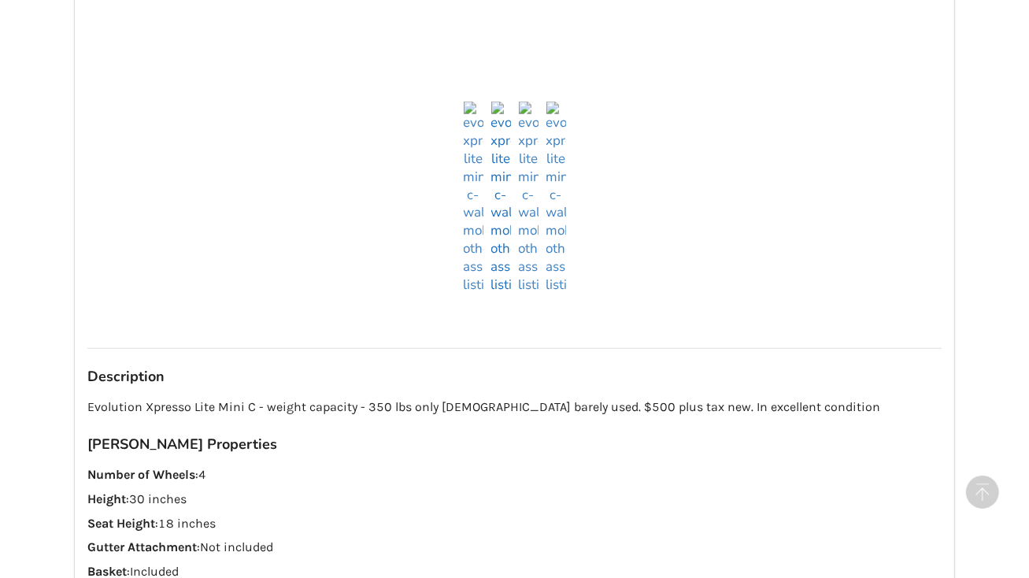
click at [499, 261] on img at bounding box center [501, 198] width 20 height 193
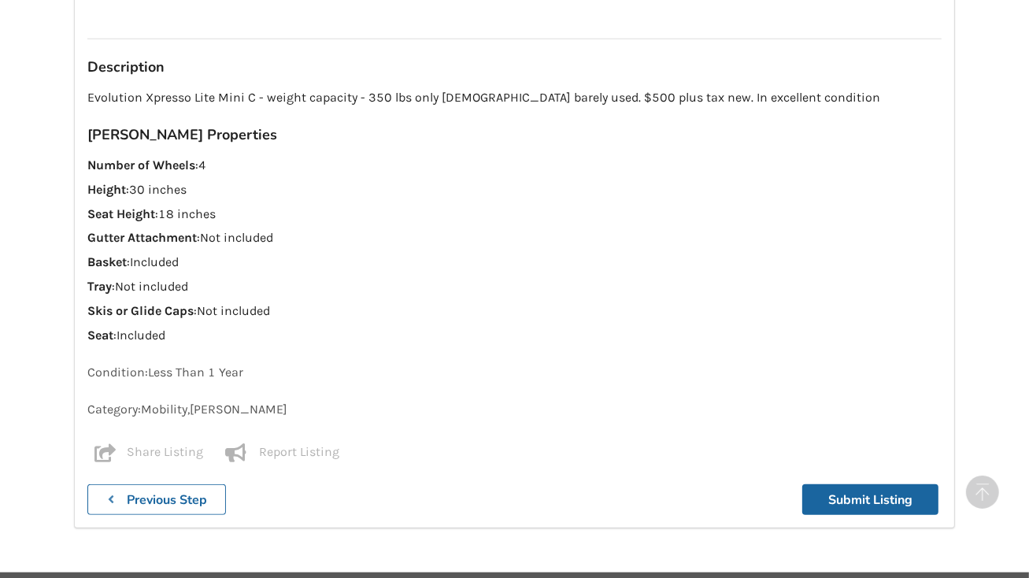
scroll to position [1090, 0]
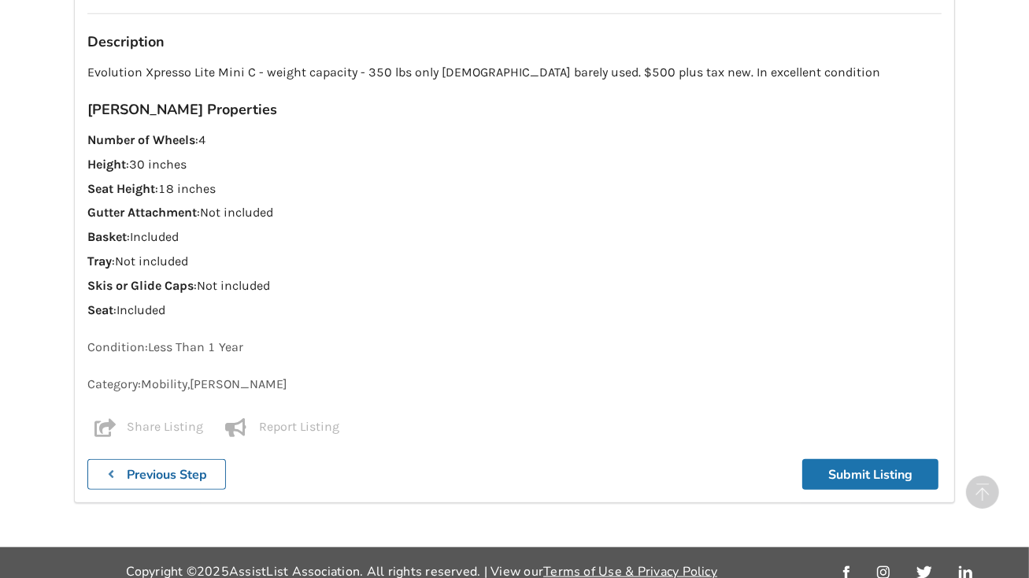
click at [863, 459] on button "Submit Listing" at bounding box center [870, 474] width 136 height 31
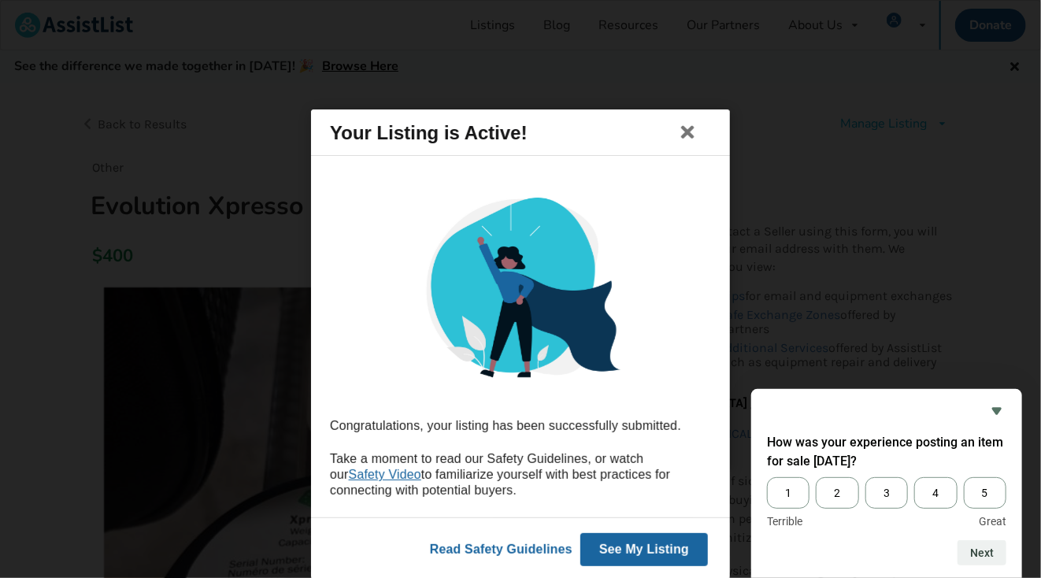
click at [627, 548] on button "See My Listing" at bounding box center [644, 549] width 128 height 33
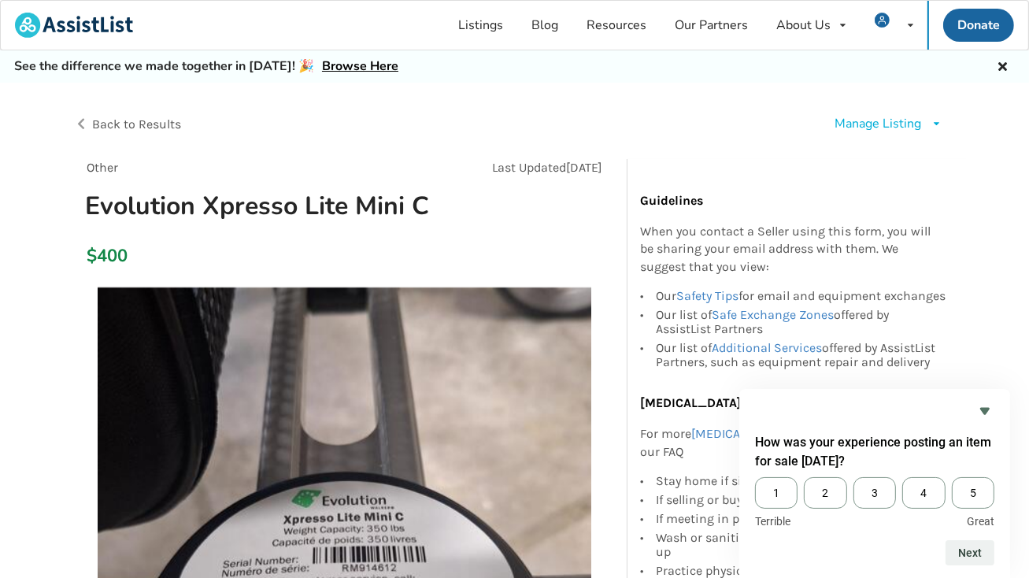
click at [862, 125] on div "Manage Listing" at bounding box center [878, 124] width 87 height 18
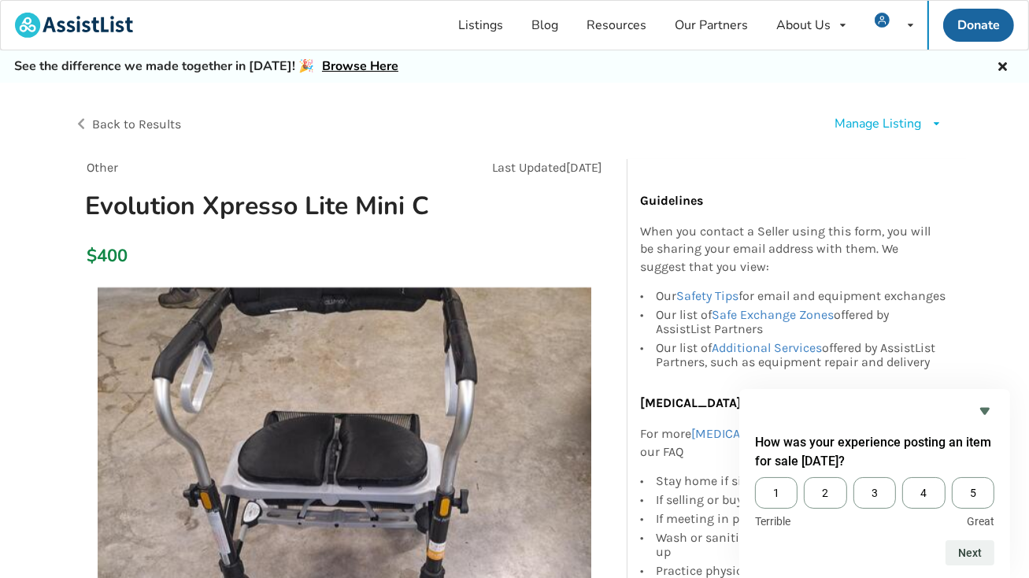
click at [695, 148] on div at bounding box center [514, 158] width 881 height 25
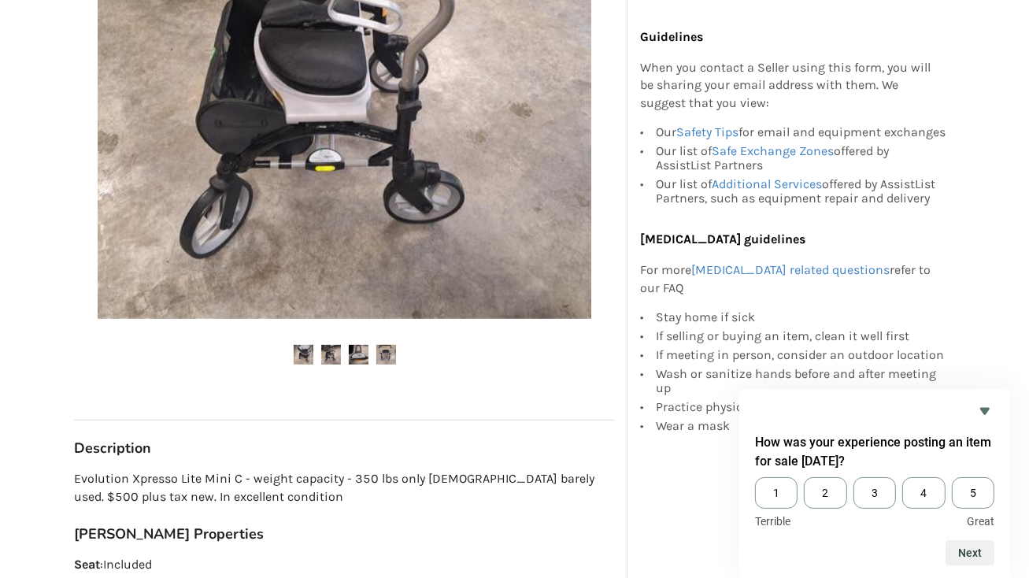
scroll to position [473, 0]
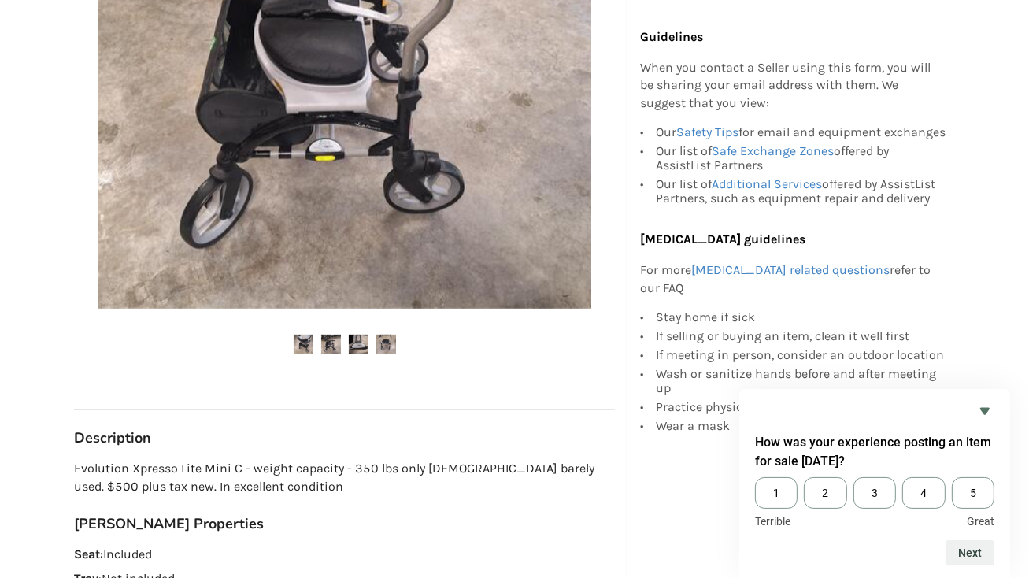
click at [380, 335] on img at bounding box center [386, 345] width 20 height 20
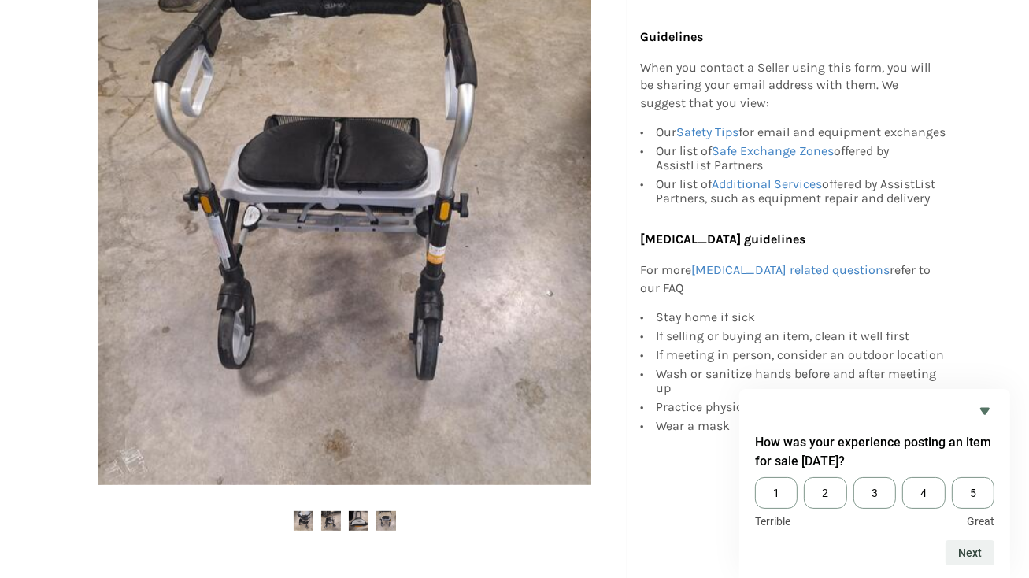
scroll to position [394, 0]
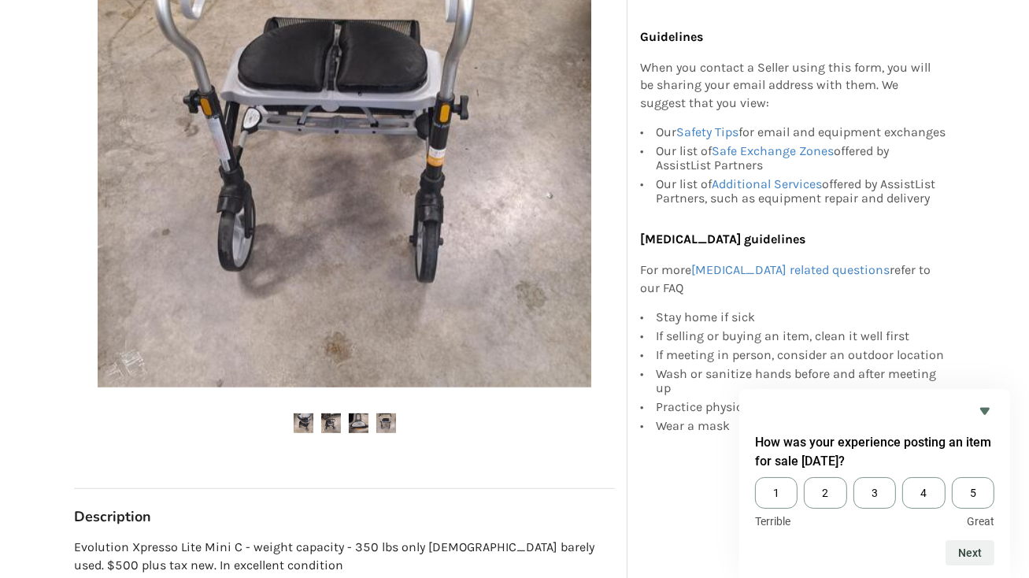
click at [302, 418] on img at bounding box center [304, 423] width 20 height 20
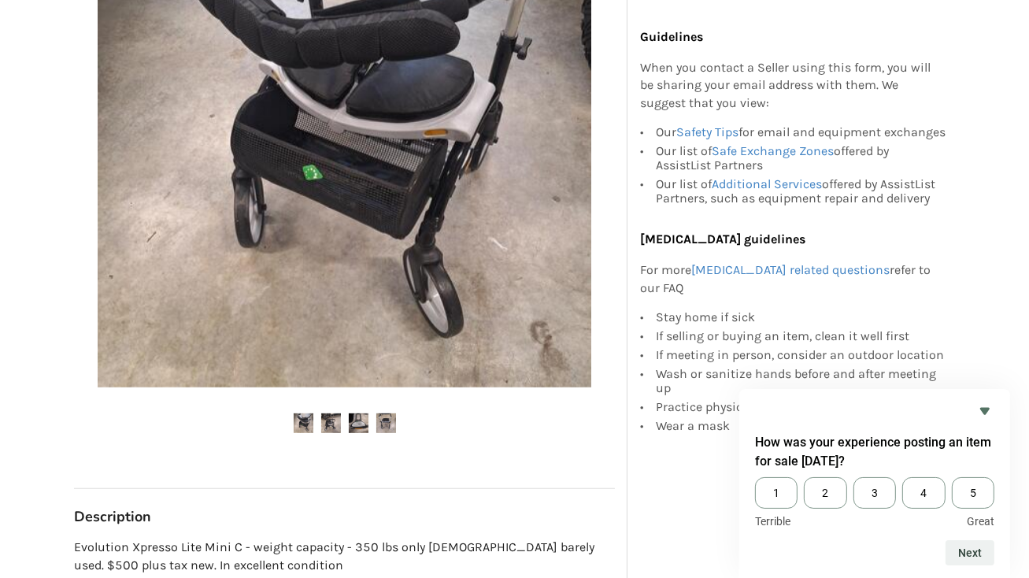
click at [335, 423] on img at bounding box center [331, 423] width 20 height 20
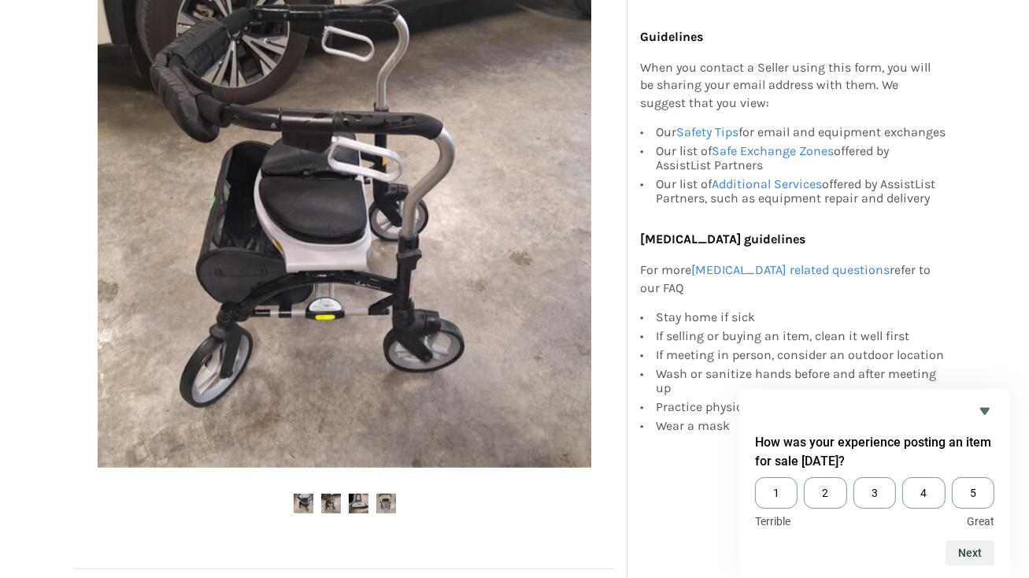
scroll to position [315, 0]
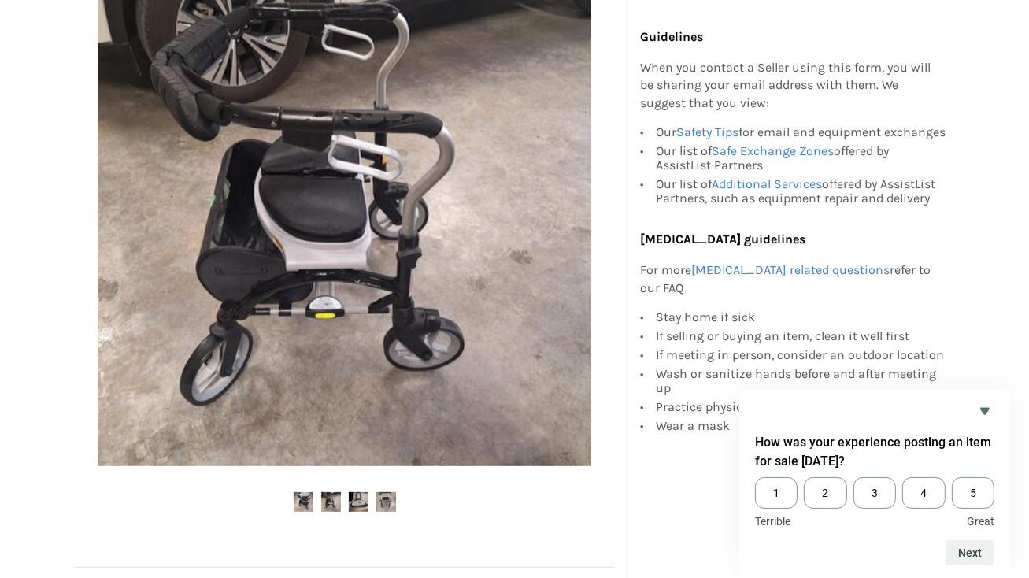
click at [364, 503] on img at bounding box center [359, 502] width 20 height 20
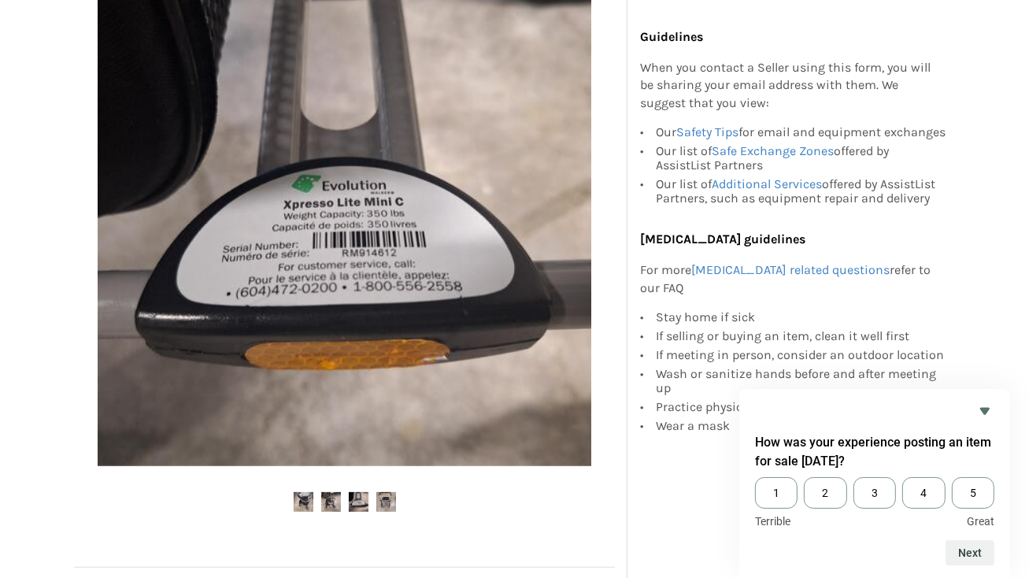
click at [384, 497] on img at bounding box center [386, 502] width 20 height 20
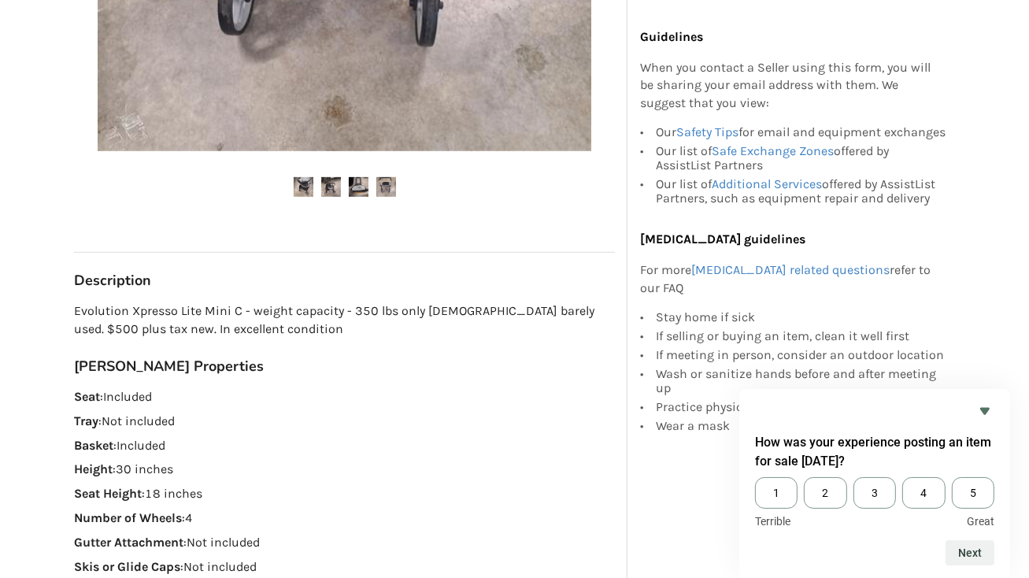
scroll to position [945, 0]
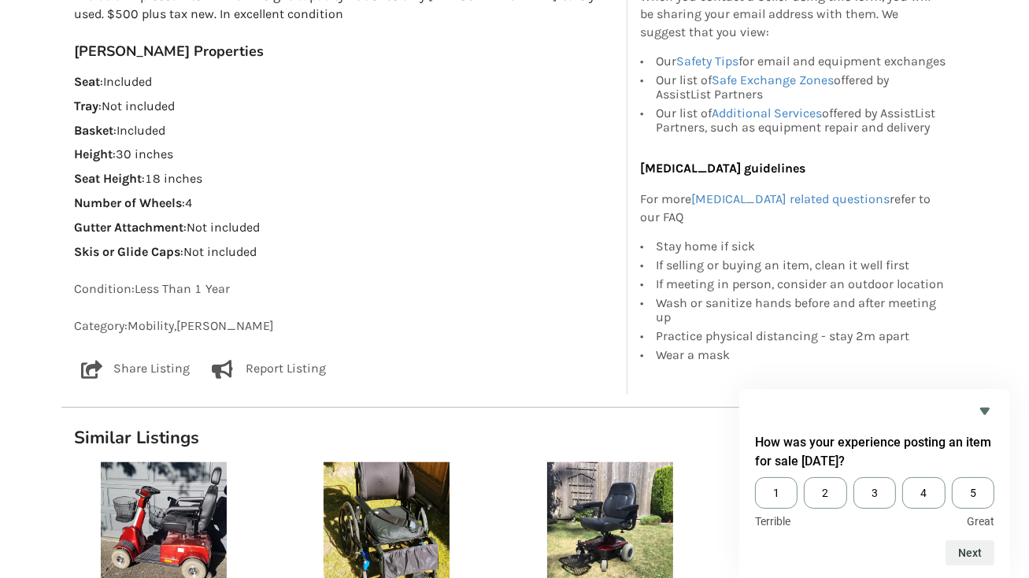
click at [150, 369] on p "Share Listing" at bounding box center [152, 369] width 76 height 19
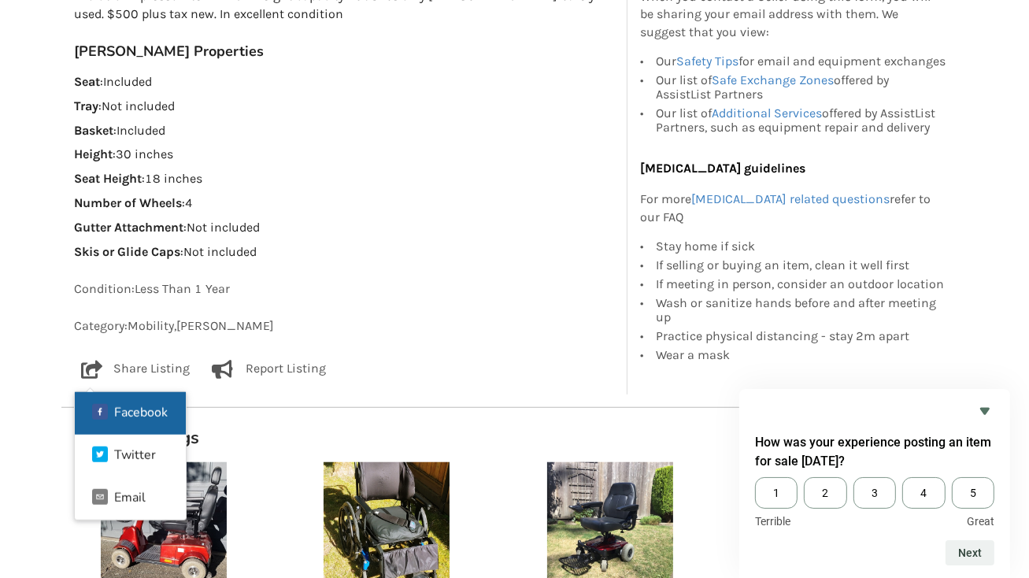
click at [150, 412] on div "Facebook" at bounding box center [141, 413] width 54 height 13
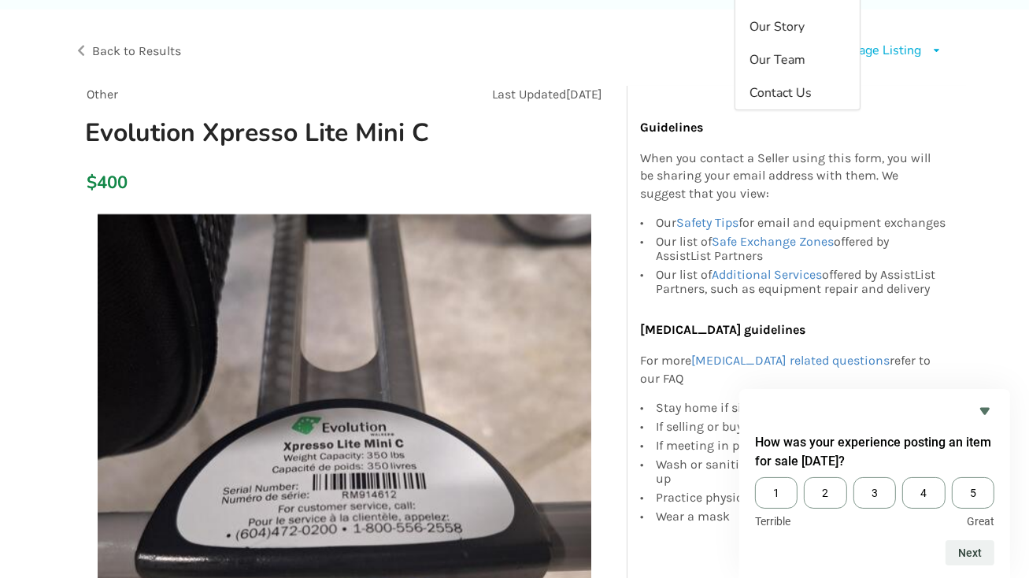
scroll to position [0, 0]
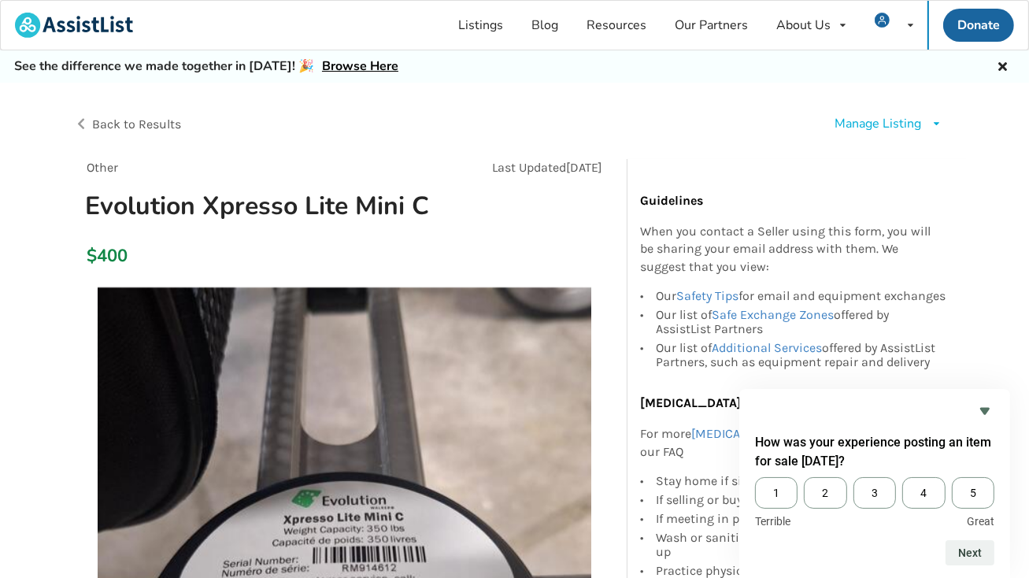
click at [1003, 64] on icon at bounding box center [1002, 64] width 15 height 13
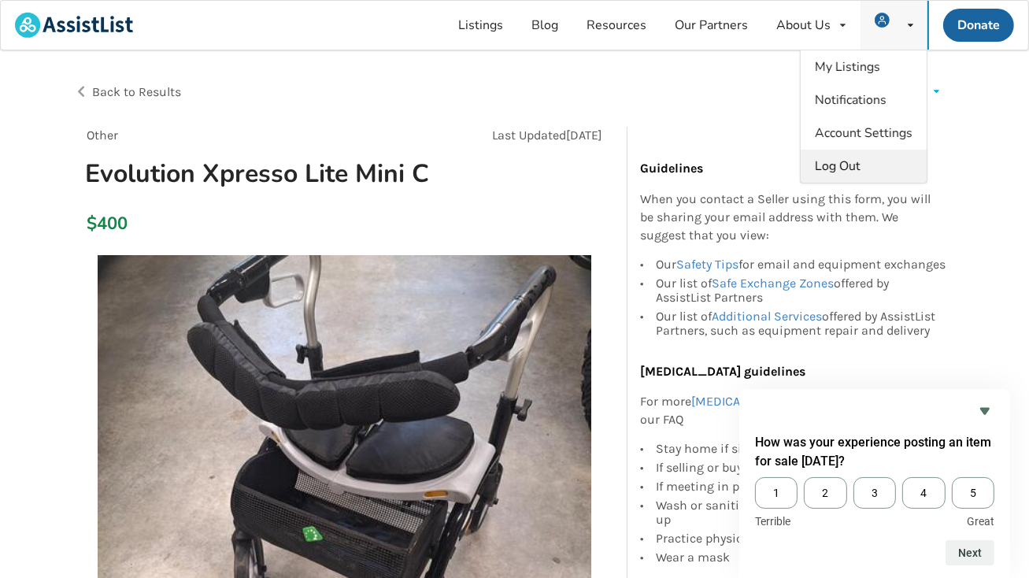
click at [836, 168] on span "Log Out" at bounding box center [838, 166] width 46 height 17
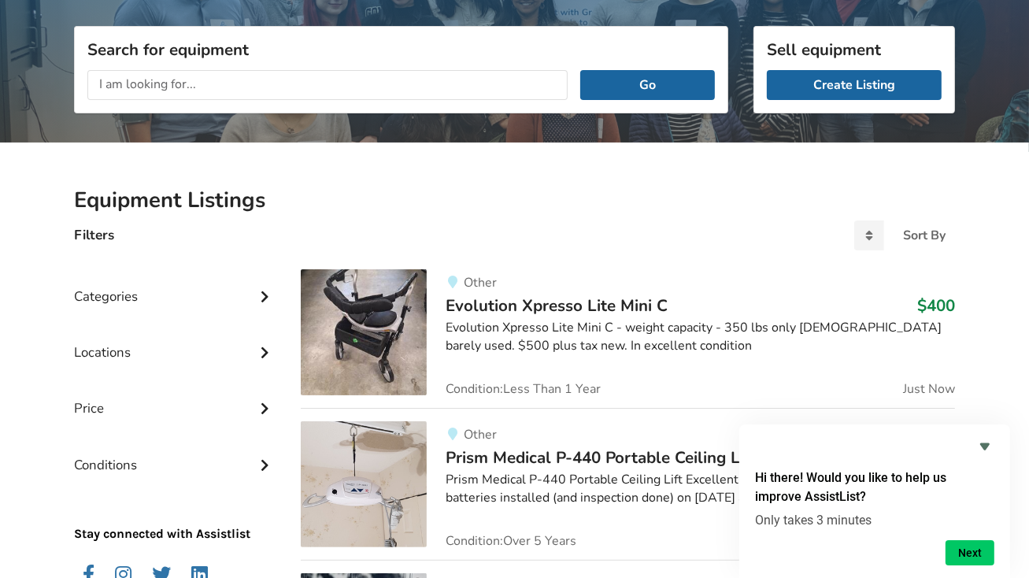
scroll to position [158, 0]
